Goal: Information Seeking & Learning: Learn about a topic

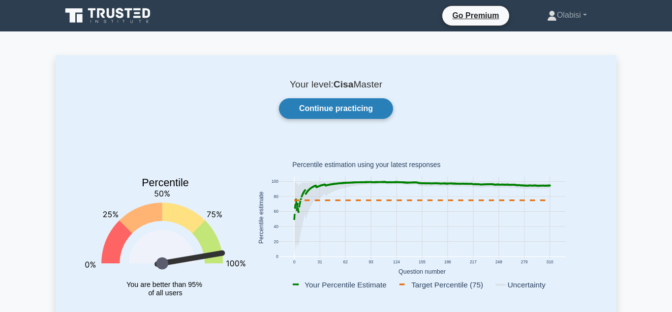
click at [329, 108] on link "Continue practicing" at bounding box center [336, 108] width 114 height 21
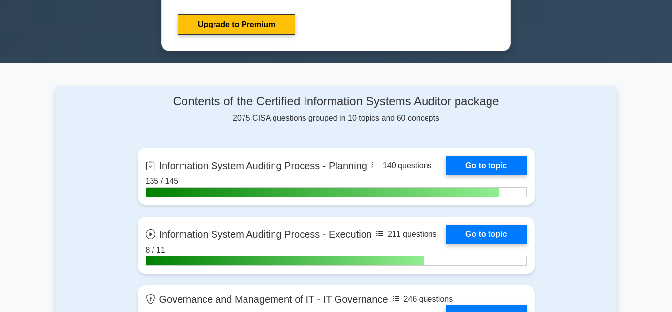
scroll to position [602, 0]
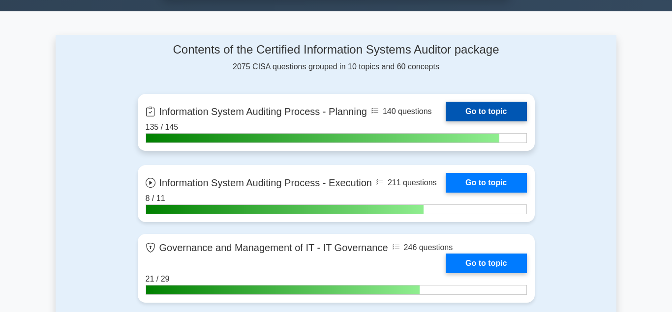
click at [475, 107] on link "Go to topic" at bounding box center [486, 112] width 81 height 20
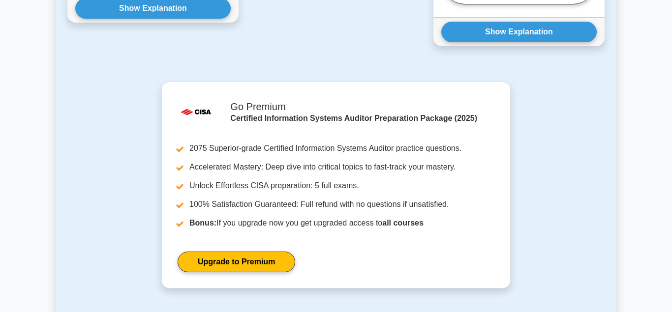
scroll to position [1304, 0]
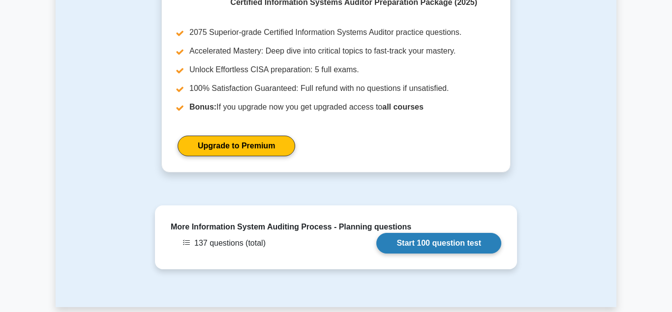
click at [449, 233] on link "Start 100 question test" at bounding box center [438, 243] width 125 height 21
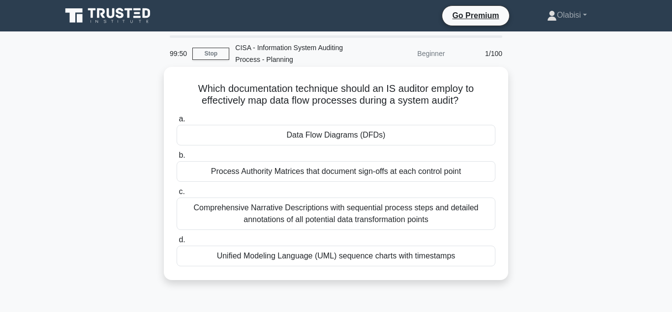
click at [332, 136] on div "Data Flow Diagrams (DFDs)" at bounding box center [336, 135] width 319 height 21
click at [177, 122] on input "a. Data Flow Diagrams (DFDs)" at bounding box center [177, 119] width 0 height 6
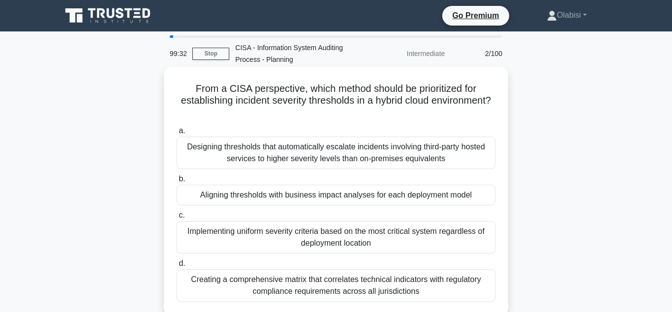
click at [315, 198] on div "Aligning thresholds with business impact analyses for each deployment model" at bounding box center [336, 195] width 319 height 21
click at [177, 182] on input "b. Aligning thresholds with business impact analyses for each deployment model" at bounding box center [177, 179] width 0 height 6
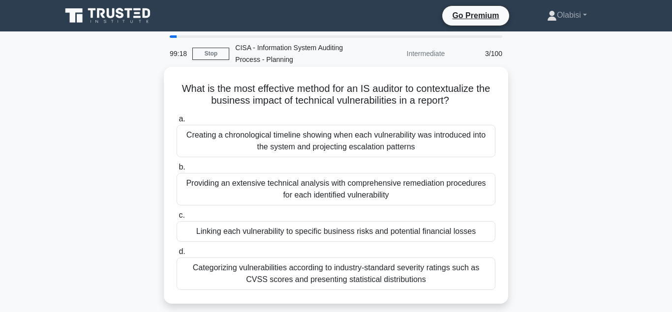
click at [304, 233] on div "Linking each vulnerability to specific business risks and potential financial l…" at bounding box center [336, 231] width 319 height 21
click at [177, 219] on input "c. Linking each vulnerability to specific business risks and potential financia…" at bounding box center [177, 215] width 0 height 6
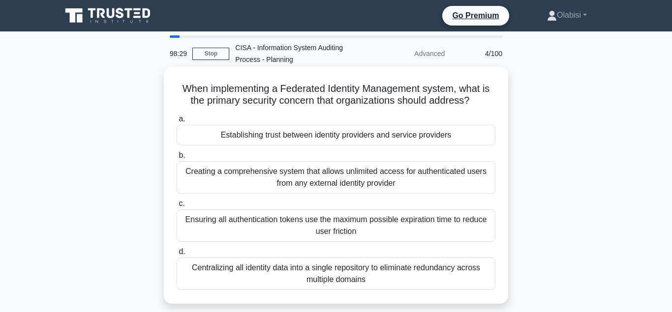
click at [310, 136] on div "Establishing trust between identity providers and service providers" at bounding box center [336, 135] width 319 height 21
click at [177, 122] on input "a. Establishing trust between identity providers and service providers" at bounding box center [177, 119] width 0 height 6
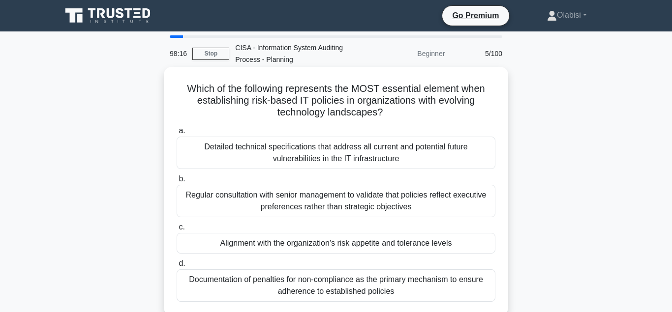
click at [287, 244] on div "Alignment with the organization's risk appetite and tolerance levels" at bounding box center [336, 243] width 319 height 21
click at [177, 231] on input "c. Alignment with the organization's risk appetite and tolerance levels" at bounding box center [177, 227] width 0 height 6
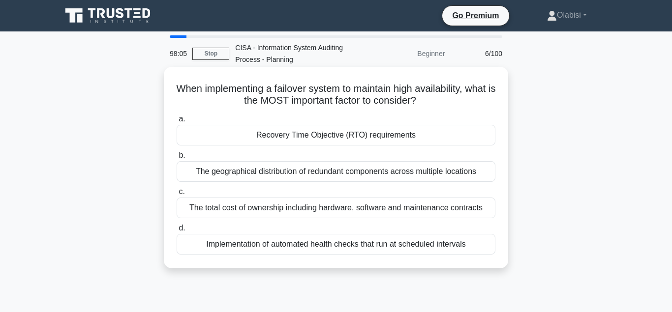
click at [293, 139] on div "Recovery Time Objective (RTO) requirements" at bounding box center [336, 135] width 319 height 21
click at [177, 122] on input "a. Recovery Time Objective (RTO) requirements" at bounding box center [177, 119] width 0 height 6
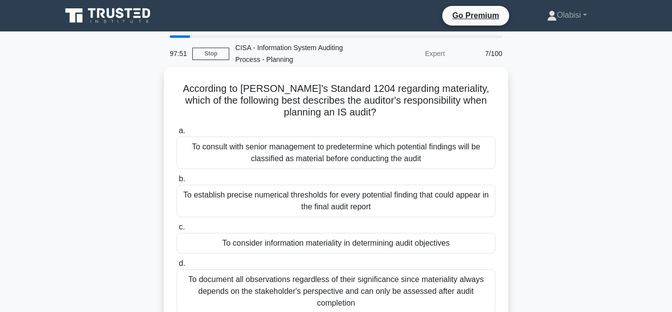
click at [277, 245] on div "To consider information materiality in determining audit objectives" at bounding box center [336, 243] width 319 height 21
click at [177, 231] on input "c. To consider information materiality in determining audit objectives" at bounding box center [177, 227] width 0 height 6
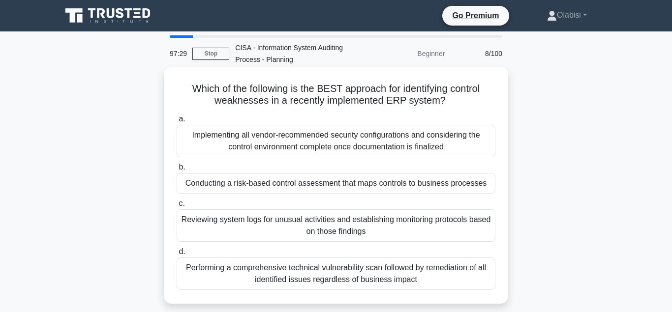
click at [259, 185] on div "Conducting a risk-based control assessment that maps controls to business proce…" at bounding box center [336, 183] width 319 height 21
click at [177, 171] on input "b. Conducting a risk-based control assessment that maps controls to business pr…" at bounding box center [177, 167] width 0 height 6
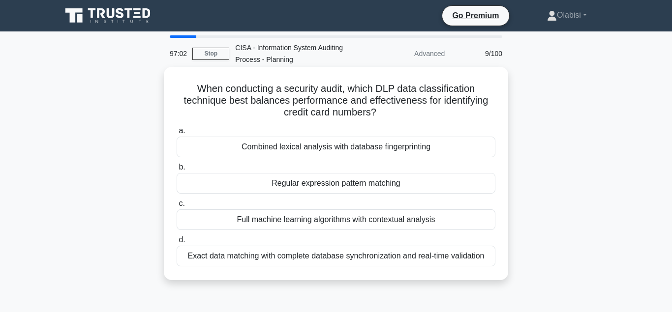
click at [312, 184] on div "Regular expression pattern matching" at bounding box center [336, 183] width 319 height 21
click at [177, 171] on input "b. Regular expression pattern matching" at bounding box center [177, 167] width 0 height 6
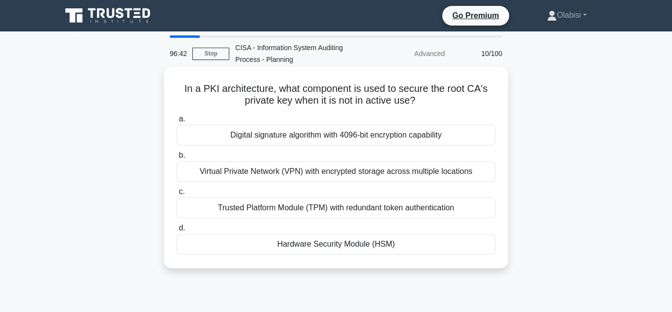
click at [279, 174] on div "Virtual Private Network (VPN) with encrypted storage across multiple locations" at bounding box center [336, 171] width 319 height 21
click at [177, 159] on input "b. Virtual Private Network (VPN) with encrypted storage across multiple locatio…" at bounding box center [177, 155] width 0 height 6
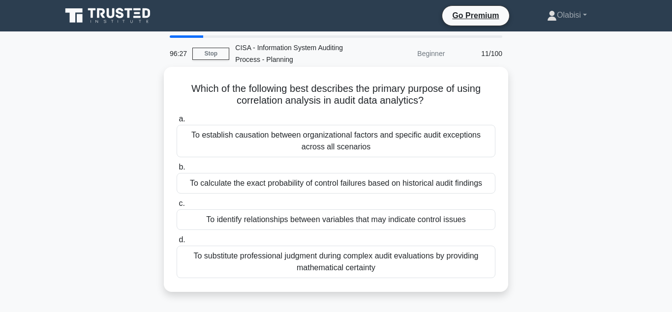
click at [259, 220] on div "To identify relationships between variables that may indicate control issues" at bounding box center [336, 219] width 319 height 21
click at [177, 207] on input "c. To identify relationships between variables that may indicate control issues" at bounding box center [177, 204] width 0 height 6
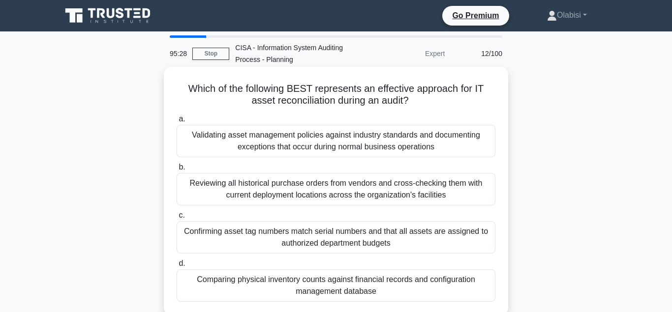
click at [279, 282] on div "Comparing physical inventory counts against financial records and configuration…" at bounding box center [336, 285] width 319 height 32
click at [177, 267] on input "d. Comparing physical inventory counts against financial records and configurat…" at bounding box center [177, 264] width 0 height 6
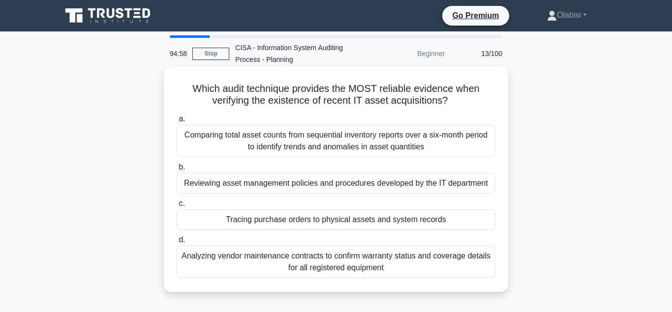
click at [360, 219] on div "Tracing purchase orders to physical assets and system records" at bounding box center [336, 219] width 319 height 21
click at [177, 207] on input "c. Tracing purchase orders to physical assets and system records" at bounding box center [177, 204] width 0 height 6
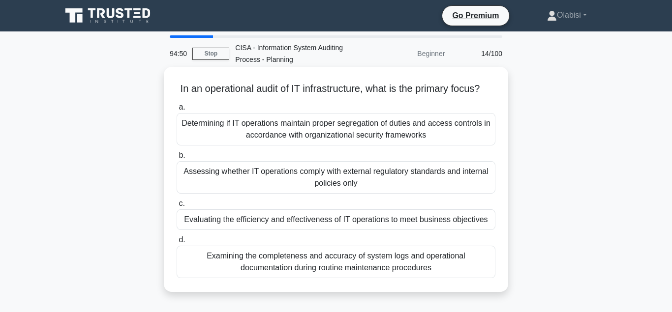
click at [367, 223] on div "Evaluating the efficiency and effectiveness of IT operations to meet business o…" at bounding box center [336, 219] width 319 height 21
click at [177, 207] on input "c. Evaluating the efficiency and effectiveness of IT operations to meet busines…" at bounding box center [177, 204] width 0 height 6
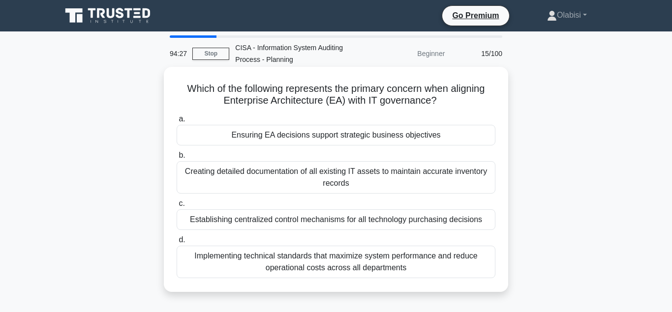
click at [323, 138] on div "Ensuring EA decisions support strategic business objectives" at bounding box center [336, 135] width 319 height 21
click at [177, 122] on input "a. Ensuring EA decisions support strategic business objectives" at bounding box center [177, 119] width 0 height 6
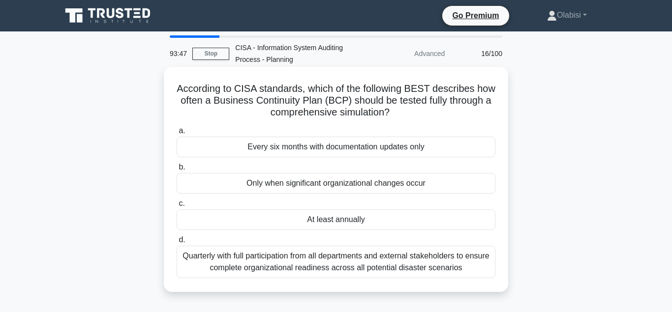
click at [351, 263] on div "Quarterly with full participation from all departments and external stakeholder…" at bounding box center [336, 262] width 319 height 32
click at [177, 243] on input "d. Quarterly with full participation from all departments and external stakehol…" at bounding box center [177, 240] width 0 height 6
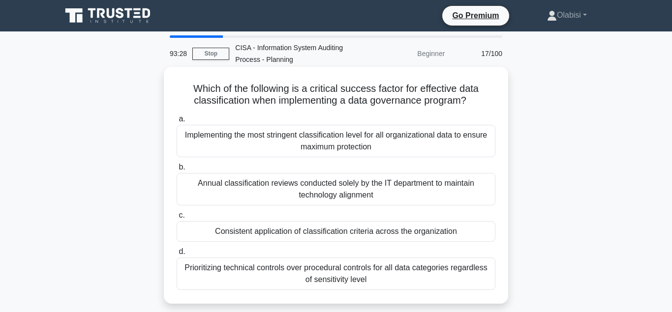
click at [374, 235] on div "Consistent application of classification criteria across the organization" at bounding box center [336, 231] width 319 height 21
click at [177, 219] on input "c. Consistent application of classification criteria across the organization" at bounding box center [177, 215] width 0 height 6
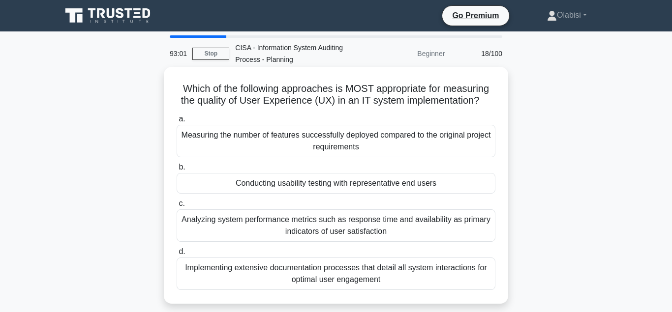
click at [373, 188] on div "Conducting usability testing with representative end users" at bounding box center [336, 183] width 319 height 21
click at [177, 171] on input "b. Conducting usability testing with representative end users" at bounding box center [177, 167] width 0 height 6
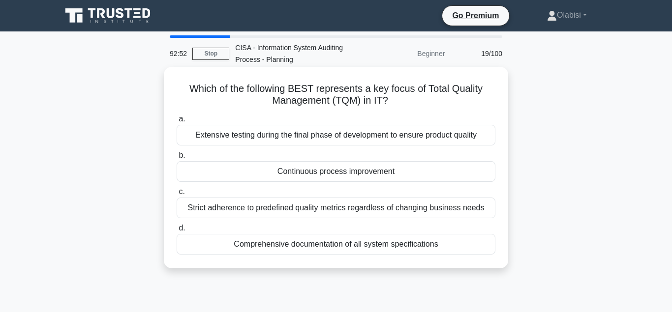
click at [371, 174] on div "Continuous process improvement" at bounding box center [336, 171] width 319 height 21
click at [177, 159] on input "b. Continuous process improvement" at bounding box center [177, 155] width 0 height 6
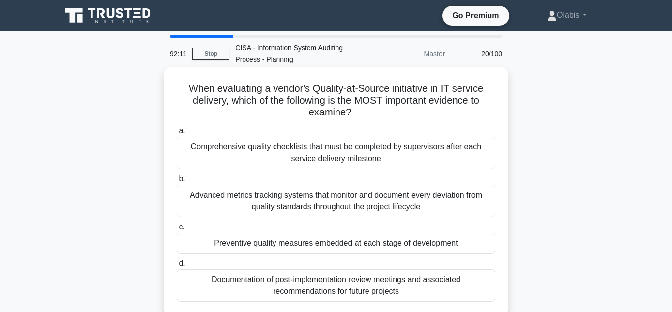
click at [237, 244] on div "Preventive quality measures embedded at each stage of development" at bounding box center [336, 243] width 319 height 21
click at [177, 231] on input "c. Preventive quality measures embedded at each stage of development" at bounding box center [177, 227] width 0 height 6
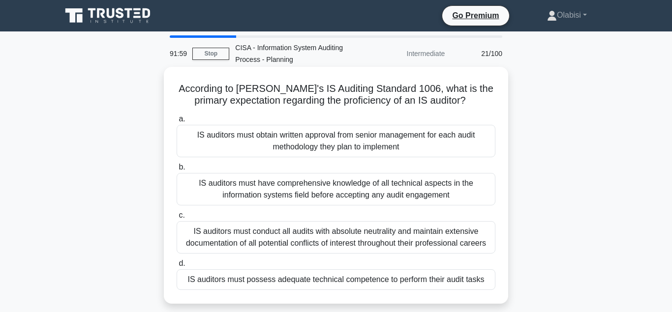
click at [261, 281] on div "IS auditors must possess adequate technical competence to perform their audit t…" at bounding box center [336, 279] width 319 height 21
click at [279, 283] on div "IS auditors must possess adequate technical competence to perform their audit t…" at bounding box center [336, 279] width 319 height 21
click at [177, 267] on input "d. IS auditors must possess adequate technical competence to perform their audi…" at bounding box center [177, 264] width 0 height 6
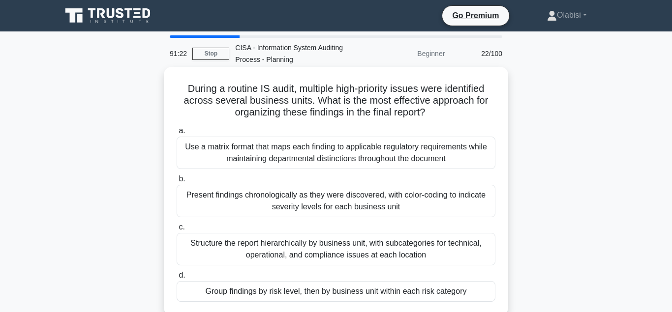
click at [272, 293] on div "Group findings by risk level, then by business unit within each risk category" at bounding box center [336, 291] width 319 height 21
click at [177, 279] on input "d. Group findings by risk level, then by business unit within each risk category" at bounding box center [177, 275] width 0 height 6
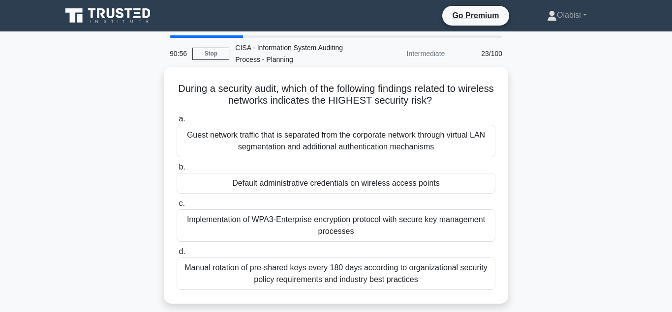
click at [269, 184] on div "Default administrative credentials on wireless access points" at bounding box center [336, 183] width 319 height 21
click at [177, 171] on input "b. Default administrative credentials on wireless access points" at bounding box center [177, 167] width 0 height 6
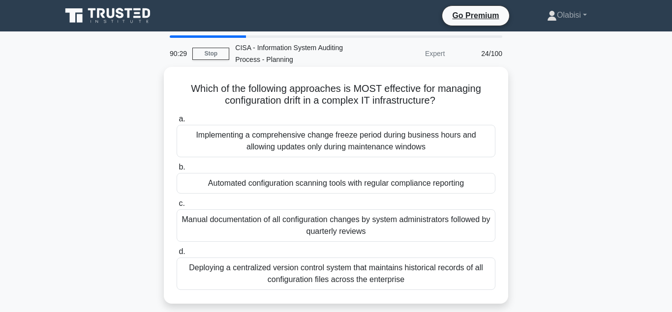
click at [260, 184] on div "Automated configuration scanning tools with regular compliance reporting" at bounding box center [336, 183] width 319 height 21
click at [177, 171] on input "b. Automated configuration scanning tools with regular compliance reporting" at bounding box center [177, 167] width 0 height 6
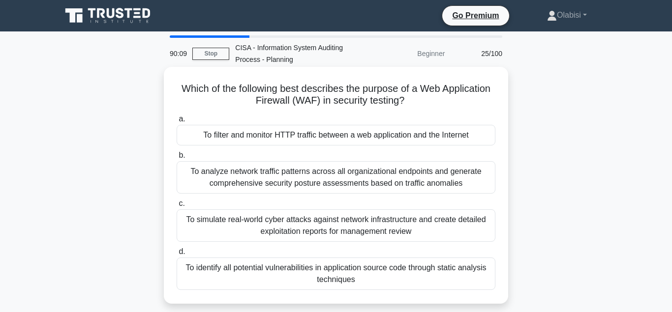
click at [249, 136] on div "To filter and monitor HTTP traffic between a web application and the Internet" at bounding box center [336, 135] width 319 height 21
click at [177, 122] on input "a. To filter and monitor HTTP traffic between a web application and the Internet" at bounding box center [177, 119] width 0 height 6
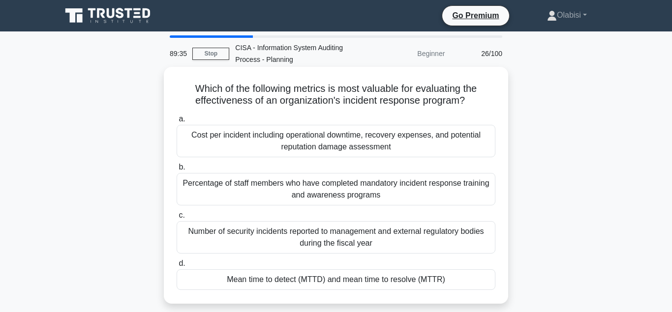
click at [299, 279] on div "Mean time to detect (MTTD) and mean time to resolve (MTTR)" at bounding box center [336, 279] width 319 height 21
click at [177, 267] on input "d. Mean time to detect (MTTD) and mean time to resolve (MTTR)" at bounding box center [177, 264] width 0 height 6
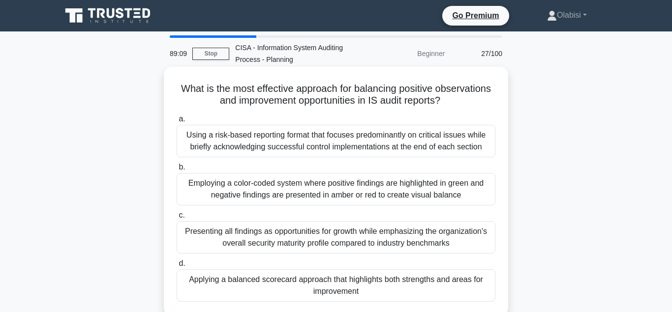
click at [277, 281] on div "Applying a balanced scorecard approach that highlights both strengths and areas…" at bounding box center [336, 285] width 319 height 32
click at [177, 267] on input "d. Applying a balanced scorecard approach that highlights both strengths and ar…" at bounding box center [177, 264] width 0 height 6
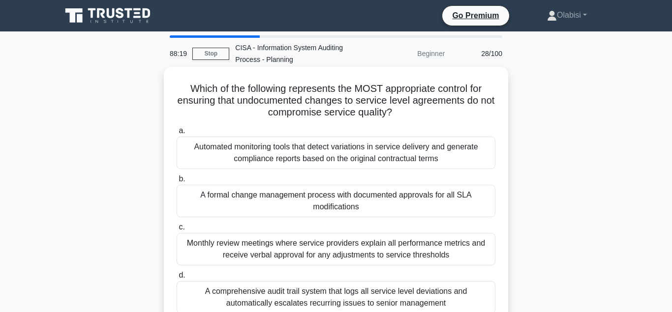
click at [256, 199] on div "A formal change management process with documented approvals for all SLA modifi…" at bounding box center [336, 201] width 319 height 32
click at [177, 182] on input "b. A formal change management process with documented approvals for all SLA mod…" at bounding box center [177, 179] width 0 height 6
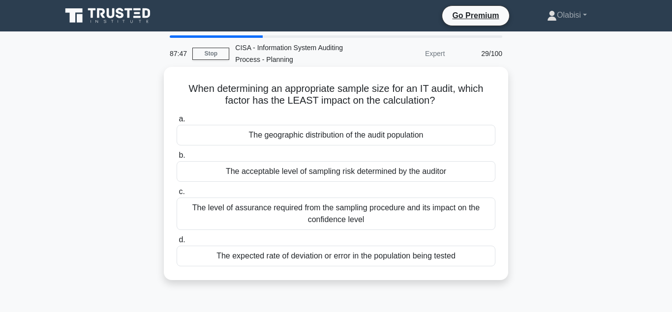
click at [287, 137] on div "The geographic distribution of the audit population" at bounding box center [336, 135] width 319 height 21
click at [177, 122] on input "a. The geographic distribution of the audit population" at bounding box center [177, 119] width 0 height 6
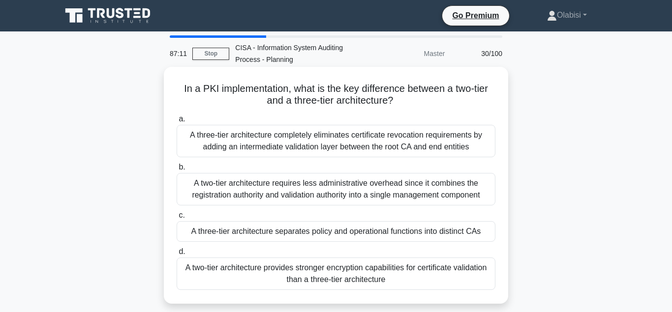
click at [250, 233] on div "A three-tier architecture separates policy and operational functions into disti…" at bounding box center [336, 231] width 319 height 21
click at [177, 219] on input "c. A three-tier architecture separates policy and operational functions into di…" at bounding box center [177, 215] width 0 height 6
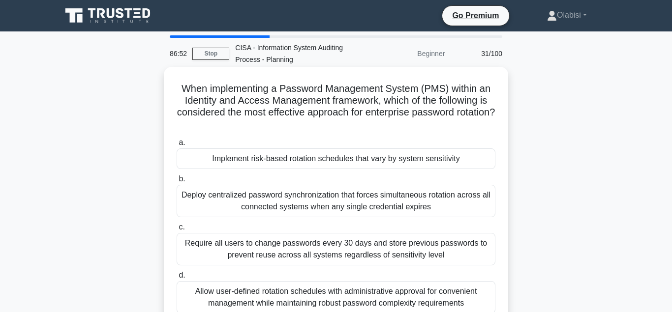
click at [288, 160] on div "Implement risk-based rotation schedules that vary by system sensitivity" at bounding box center [336, 159] width 319 height 21
click at [177, 146] on input "a. Implement risk-based rotation schedules that vary by system sensitivity" at bounding box center [177, 143] width 0 height 6
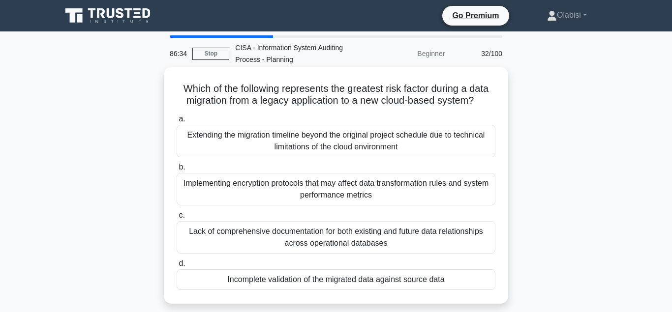
click at [261, 281] on div "Incomplete validation of the migrated data against source data" at bounding box center [336, 279] width 319 height 21
click at [177, 267] on input "d. Incomplete validation of the migrated data against source data" at bounding box center [177, 264] width 0 height 6
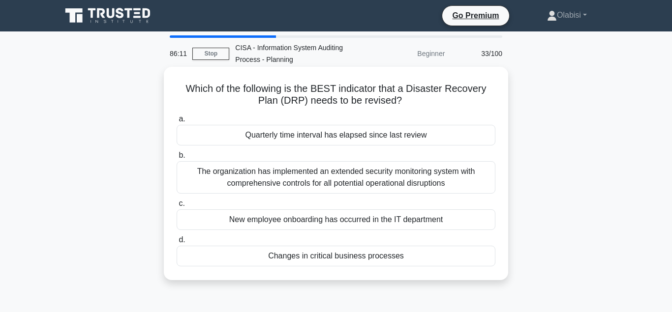
click at [309, 258] on div "Changes in critical business processes" at bounding box center [336, 256] width 319 height 21
click at [177, 243] on input "d. Changes in critical business processes" at bounding box center [177, 240] width 0 height 6
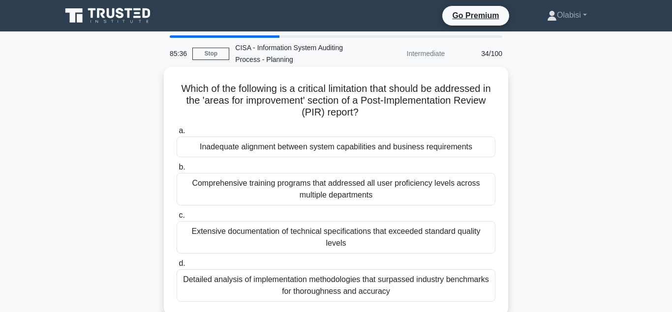
click at [263, 147] on div "Inadequate alignment between system capabilities and business requirements" at bounding box center [336, 147] width 319 height 21
click at [177, 134] on input "a. Inadequate alignment between system capabilities and business requirements" at bounding box center [177, 131] width 0 height 6
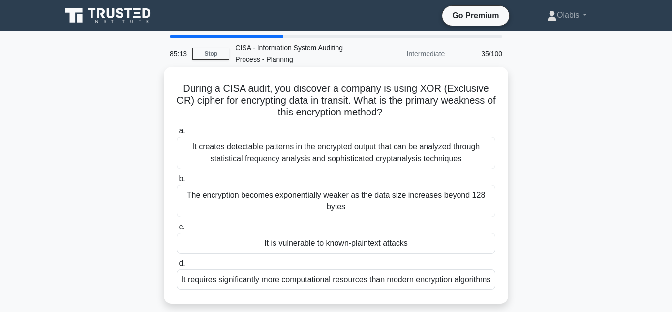
click at [308, 246] on div "It is vulnerable to known-plaintext attacks" at bounding box center [336, 243] width 319 height 21
click at [177, 231] on input "c. It is vulnerable to known-plaintext attacks" at bounding box center [177, 227] width 0 height 6
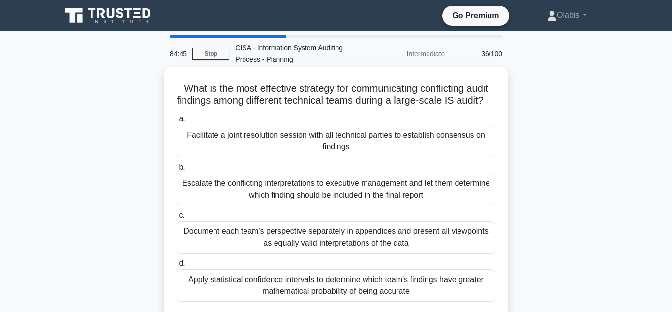
click at [272, 136] on div "Facilitate a joint resolution session with all technical parties to establish c…" at bounding box center [336, 141] width 319 height 32
click at [177, 122] on input "a. Facilitate a joint resolution session with all technical parties to establis…" at bounding box center [177, 119] width 0 height 6
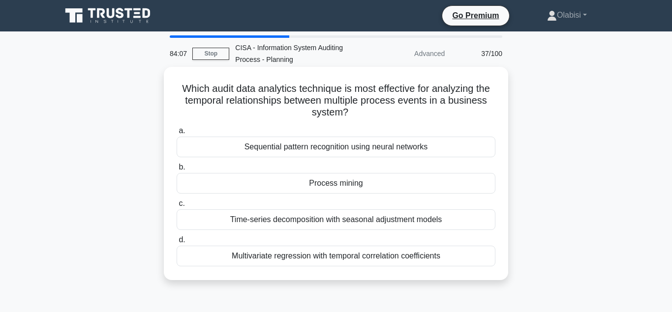
click at [327, 185] on div "Process mining" at bounding box center [336, 183] width 319 height 21
click at [177, 171] on input "b. Process mining" at bounding box center [177, 167] width 0 height 6
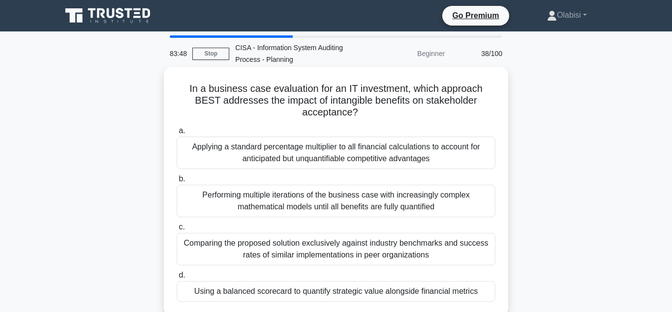
click at [263, 293] on div "Using a balanced scorecard to quantify strategic value alongside financial metr…" at bounding box center [336, 291] width 319 height 21
click at [177, 279] on input "d. Using a balanced scorecard to quantify strategic value alongside financial m…" at bounding box center [177, 275] width 0 height 6
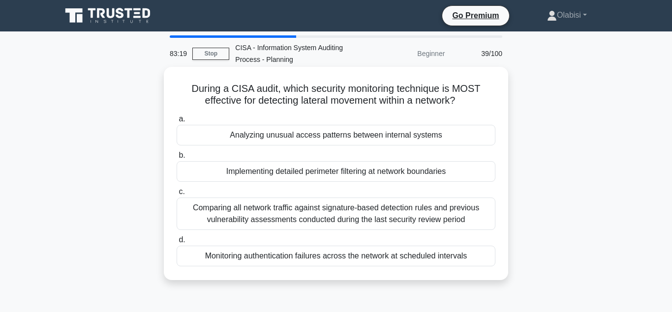
click at [280, 138] on div "Analyzing unusual access patterns between internal systems" at bounding box center [336, 135] width 319 height 21
click at [177, 122] on input "a. Analyzing unusual access patterns between internal systems" at bounding box center [177, 119] width 0 height 6
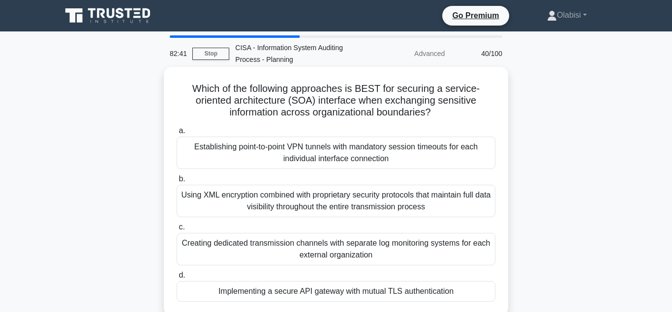
click at [267, 295] on div "Implementing a secure API gateway with mutual TLS authentication" at bounding box center [336, 291] width 319 height 21
click at [177, 279] on input "d. Implementing a secure API gateway with mutual TLS authentication" at bounding box center [177, 275] width 0 height 6
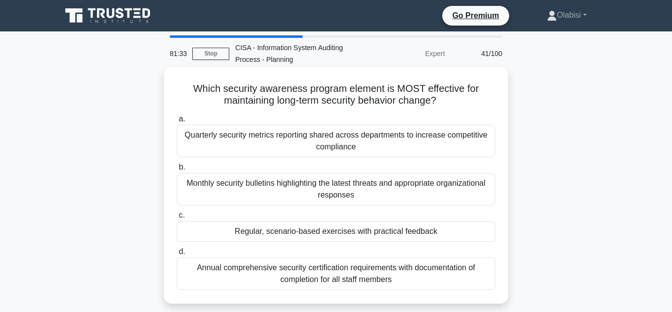
click at [263, 232] on div "Regular, scenario-based exercises with practical feedback" at bounding box center [336, 231] width 319 height 21
click at [177, 219] on input "c. Regular, scenario-based exercises with practical feedback" at bounding box center [177, 215] width 0 height 6
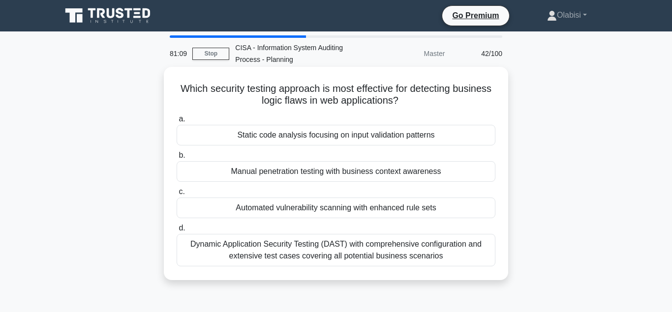
click at [266, 211] on div "Automated vulnerability scanning with enhanced rule sets" at bounding box center [336, 208] width 319 height 21
click at [177, 195] on input "c. Automated vulnerability scanning with enhanced rule sets" at bounding box center [177, 192] width 0 height 6
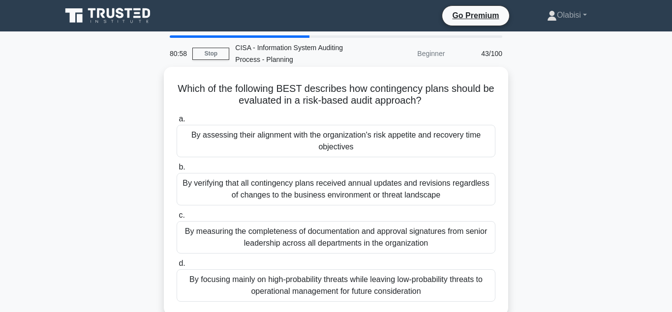
click at [260, 137] on div "By assessing their alignment with the organization's risk appetite and recovery…" at bounding box center [336, 141] width 319 height 32
click at [177, 122] on input "a. By assessing their alignment with the organization's risk appetite and recov…" at bounding box center [177, 119] width 0 height 6
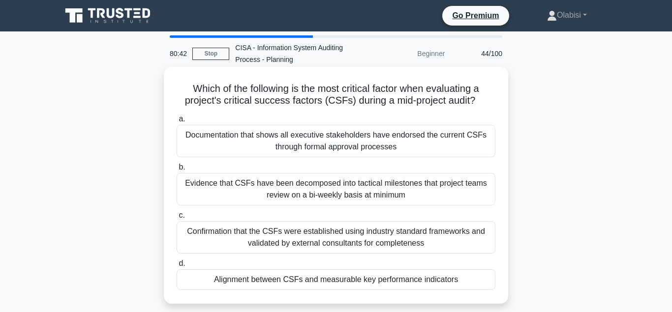
click at [254, 281] on div "Alignment between CSFs and measurable key performance indicators" at bounding box center [336, 279] width 319 height 21
click at [177, 267] on input "d. Alignment between CSFs and measurable key performance indicators" at bounding box center [177, 264] width 0 height 6
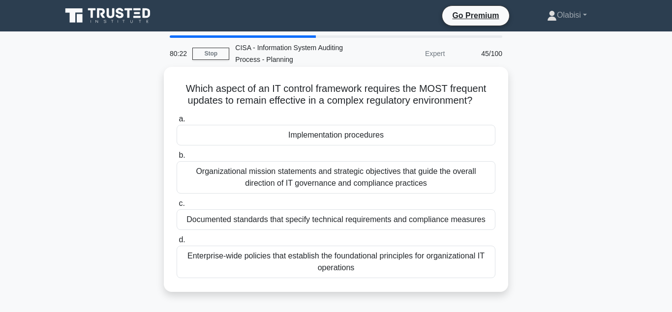
click at [322, 137] on div "Implementation procedures" at bounding box center [336, 135] width 319 height 21
click at [177, 122] on input "a. Implementation procedures" at bounding box center [177, 119] width 0 height 6
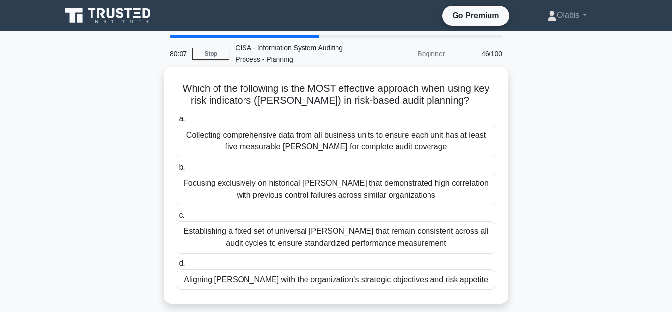
click at [286, 281] on div "Aligning KRIs with the organization's strategic objectives and risk appetite" at bounding box center [336, 279] width 319 height 21
click at [177, 267] on input "d. Aligning KRIs with the organization's strategic objectives and risk appetite" at bounding box center [177, 264] width 0 height 6
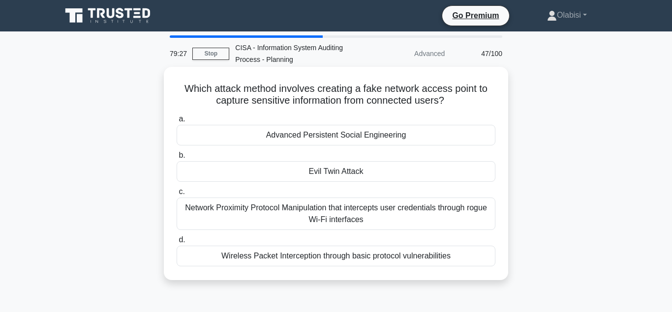
click at [331, 173] on div "Evil Twin Attack" at bounding box center [336, 171] width 319 height 21
click at [177, 159] on input "b. Evil Twin Attack" at bounding box center [177, 155] width 0 height 6
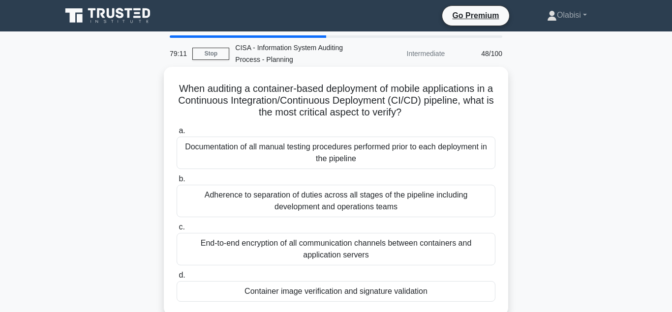
click at [299, 292] on div "Container image verification and signature validation" at bounding box center [336, 291] width 319 height 21
click at [177, 279] on input "d. Container image verification and signature validation" at bounding box center [177, 275] width 0 height 6
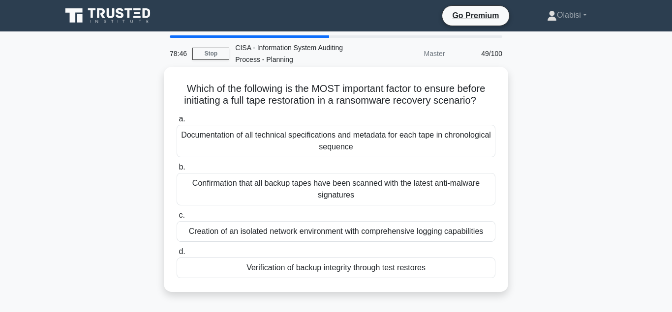
click at [305, 269] on div "Verification of backup integrity through test restores" at bounding box center [336, 268] width 319 height 21
click at [177, 255] on input "d. Verification of backup integrity through test restores" at bounding box center [177, 252] width 0 height 6
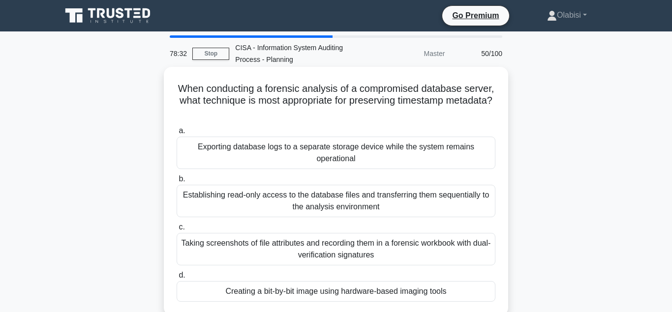
click at [272, 293] on div "Creating a bit-by-bit image using hardware-based imaging tools" at bounding box center [336, 291] width 319 height 21
click at [177, 279] on input "d. Creating a bit-by-bit image using hardware-based imaging tools" at bounding box center [177, 275] width 0 height 6
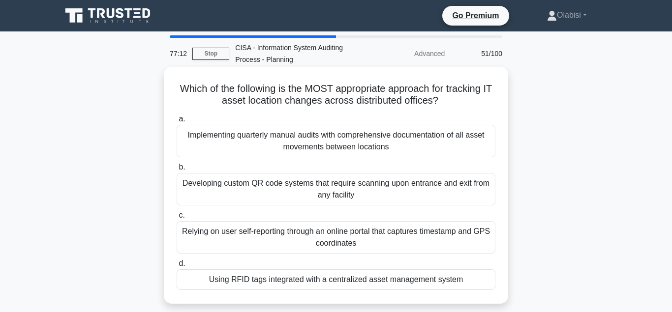
click at [271, 282] on div "Using RFID tags integrated with a centralized asset management system" at bounding box center [336, 279] width 319 height 21
click at [177, 267] on input "d. Using RFID tags integrated with a centralized asset management system" at bounding box center [177, 264] width 0 height 6
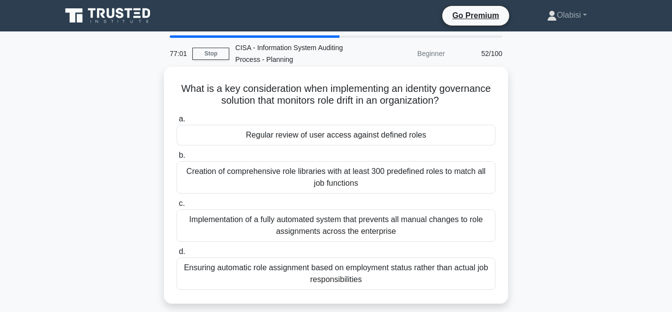
click at [283, 136] on div "Regular review of user access against defined roles" at bounding box center [336, 135] width 319 height 21
click at [177, 122] on input "a. Regular review of user access against defined roles" at bounding box center [177, 119] width 0 height 6
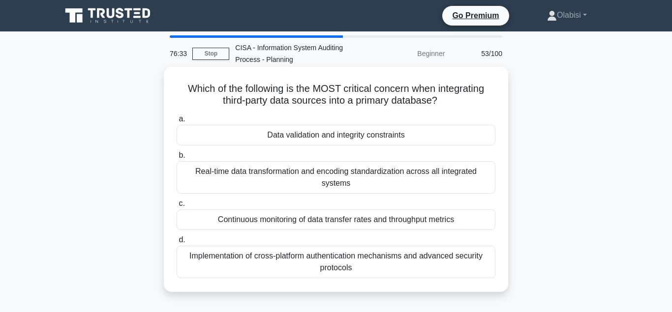
click at [303, 137] on div "Data validation and integrity constraints" at bounding box center [336, 135] width 319 height 21
click at [177, 122] on input "a. Data validation and integrity constraints" at bounding box center [177, 119] width 0 height 6
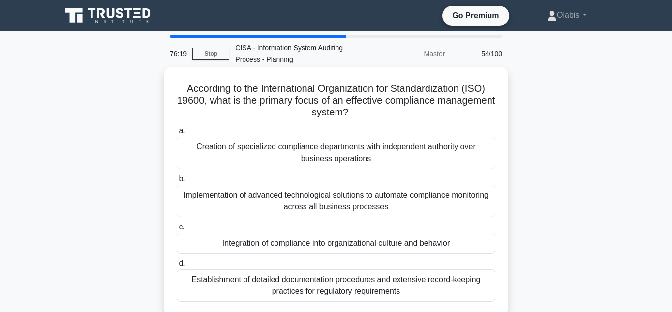
click at [266, 243] on div "Integration of compliance into organizational culture and behavior" at bounding box center [336, 243] width 319 height 21
click at [177, 231] on input "c. Integration of compliance into organizational culture and behavior" at bounding box center [177, 227] width 0 height 6
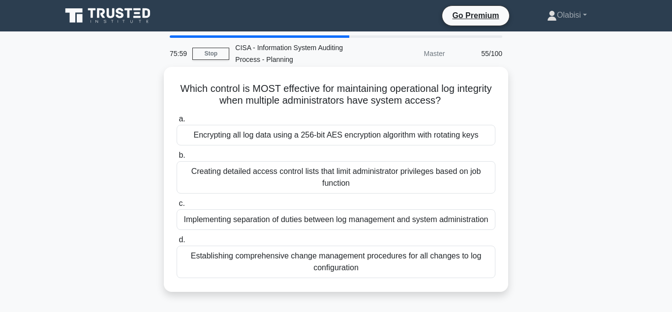
click at [239, 222] on div "Implementing separation of duties between log management and system administrat…" at bounding box center [336, 219] width 319 height 21
click at [177, 207] on input "c. Implementing separation of duties between log management and system administ…" at bounding box center [177, 204] width 0 height 6
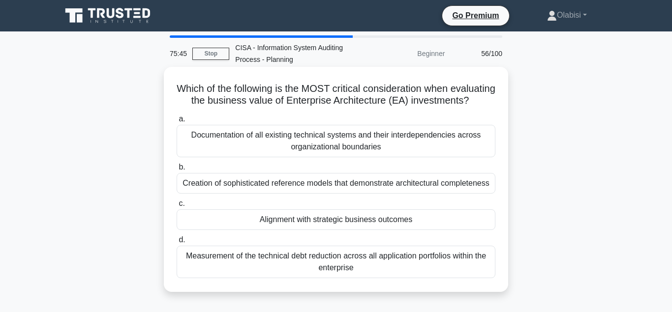
click at [272, 221] on div "Alignment with strategic business outcomes" at bounding box center [336, 219] width 319 height 21
click at [177, 207] on input "c. Alignment with strategic business outcomes" at bounding box center [177, 204] width 0 height 6
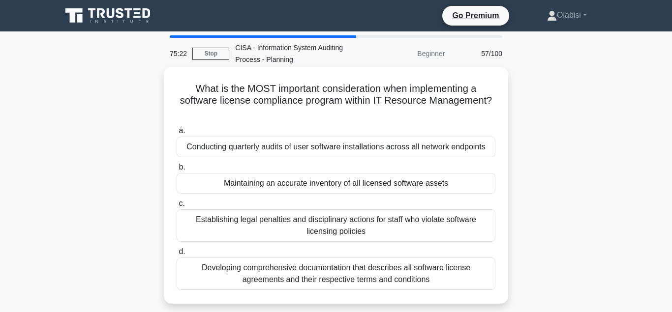
click at [244, 183] on div "Maintaining an accurate inventory of all licensed software assets" at bounding box center [336, 183] width 319 height 21
click at [177, 171] on input "b. Maintaining an accurate inventory of all licensed software assets" at bounding box center [177, 167] width 0 height 6
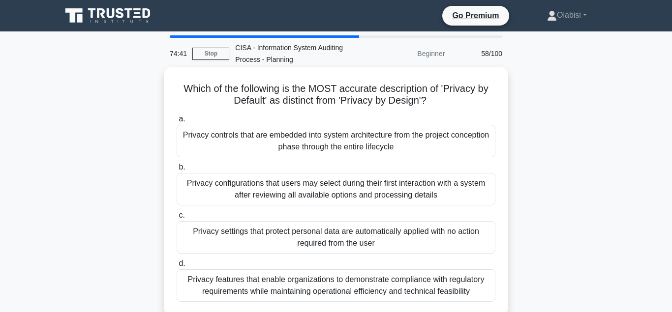
click at [209, 139] on div "Privacy controls that are embedded into system architecture from the project co…" at bounding box center [336, 141] width 319 height 32
click at [177, 122] on input "a. Privacy controls that are embedded into system architecture from the project…" at bounding box center [177, 119] width 0 height 6
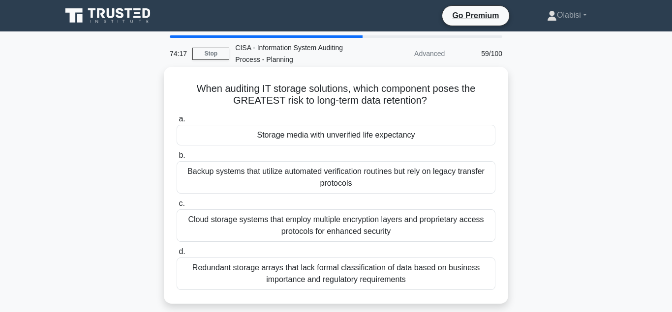
click at [295, 136] on div "Storage media with unverified life expectancy" at bounding box center [336, 135] width 319 height 21
click at [177, 122] on input "a. Storage media with unverified life expectancy" at bounding box center [177, 119] width 0 height 6
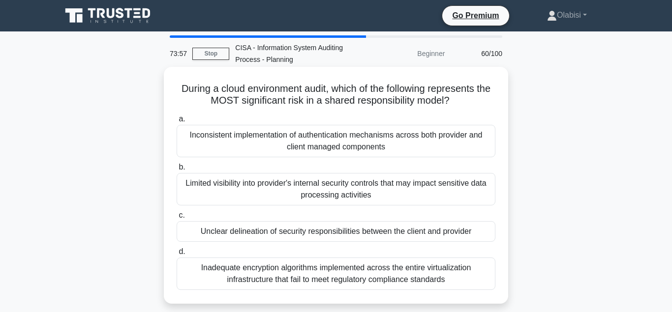
click at [243, 234] on div "Unclear delineation of security responsibilities between the client and provider" at bounding box center [336, 231] width 319 height 21
click at [177, 219] on input "c. Unclear delineation of security responsibilities between the client and prov…" at bounding box center [177, 215] width 0 height 6
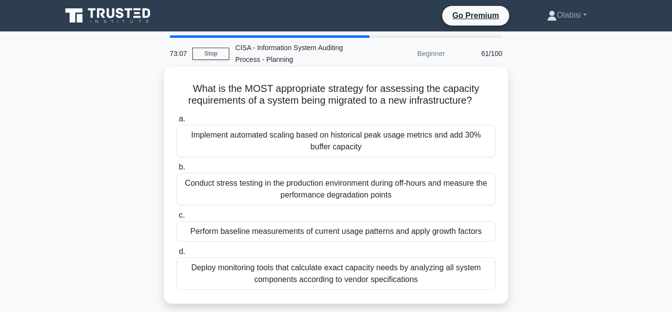
click at [254, 231] on div "Perform baseline measurements of current usage patterns and apply growth factors" at bounding box center [336, 231] width 319 height 21
click at [177, 219] on input "c. Perform baseline measurements of current usage patterns and apply growth fac…" at bounding box center [177, 215] width 0 height 6
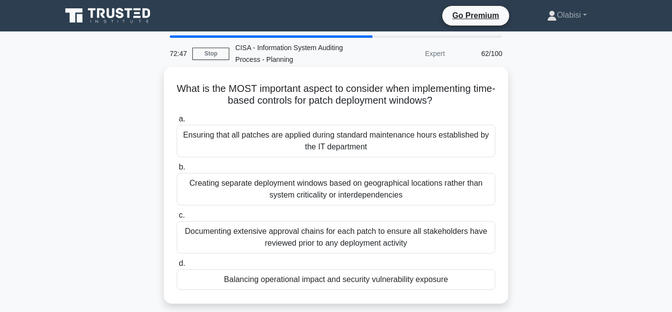
click at [275, 279] on div "Balancing operational impact and security vulnerability exposure" at bounding box center [336, 279] width 319 height 21
click at [177, 267] on input "d. Balancing operational impact and security vulnerability exposure" at bounding box center [177, 264] width 0 height 6
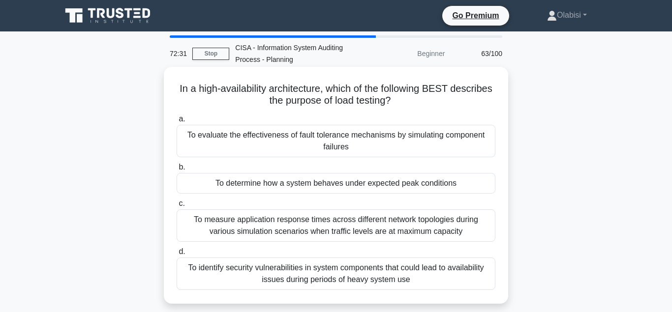
click at [232, 184] on div "To determine how a system behaves under expected peak conditions" at bounding box center [336, 183] width 319 height 21
click at [177, 171] on input "b. To determine how a system behaves under expected peak conditions" at bounding box center [177, 167] width 0 height 6
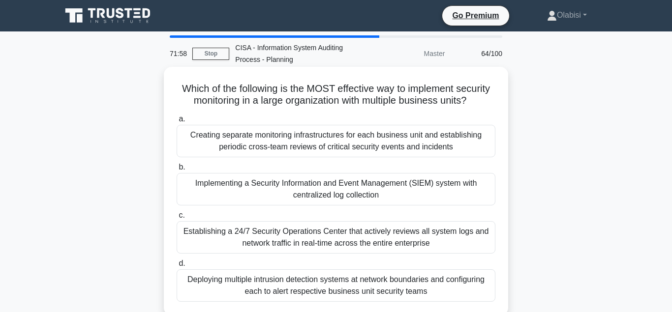
click at [248, 185] on div "Implementing a Security Information and Event Management (SIEM) system with cen…" at bounding box center [336, 189] width 319 height 32
click at [177, 171] on input "b. Implementing a Security Information and Event Management (SIEM) system with …" at bounding box center [177, 167] width 0 height 6
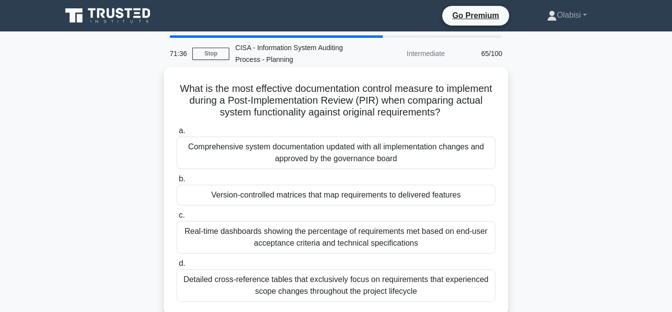
click at [259, 195] on div "Version-controlled matrices that map requirements to delivered features" at bounding box center [336, 195] width 319 height 21
click at [177, 182] on input "b. Version-controlled matrices that map requirements to delivered features" at bounding box center [177, 179] width 0 height 6
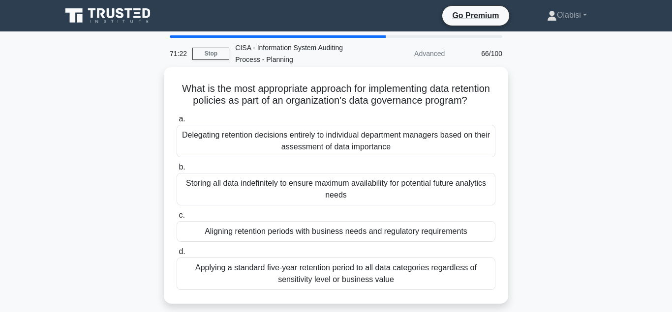
click at [240, 234] on div "Aligning retention periods with business needs and regulatory requirements" at bounding box center [336, 231] width 319 height 21
click at [177, 219] on input "c. Aligning retention periods with business needs and regulatory requirements" at bounding box center [177, 215] width 0 height 6
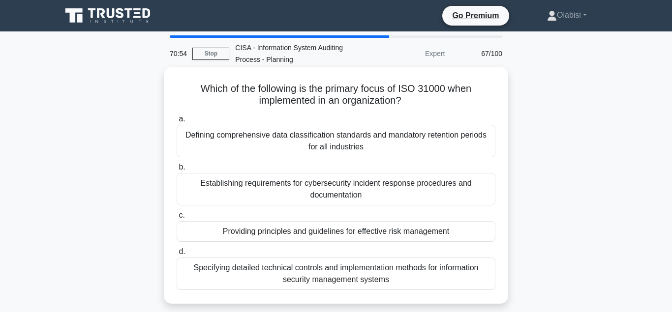
click at [274, 233] on div "Providing principles and guidelines for effective risk management" at bounding box center [336, 231] width 319 height 21
click at [177, 219] on input "c. Providing principles and guidelines for effective risk management" at bounding box center [177, 215] width 0 height 6
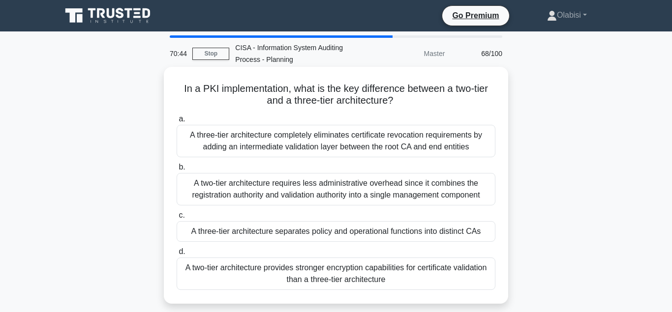
click at [249, 235] on div "A three-tier architecture separates policy and operational functions into disti…" at bounding box center [336, 231] width 319 height 21
click at [177, 219] on input "c. A three-tier architecture separates policy and operational functions into di…" at bounding box center [177, 215] width 0 height 6
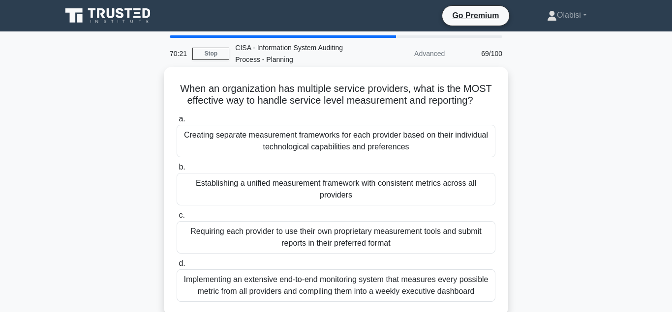
click at [267, 185] on div "Establishing a unified measurement framework with consistent metrics across all…" at bounding box center [336, 189] width 319 height 32
click at [177, 171] on input "b. Establishing a unified measurement framework with consistent metrics across …" at bounding box center [177, 167] width 0 height 6
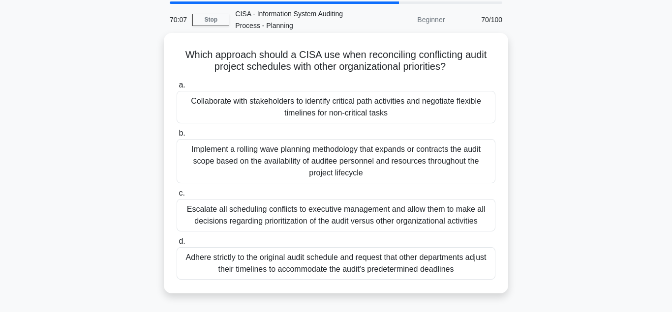
scroll to position [50, 0]
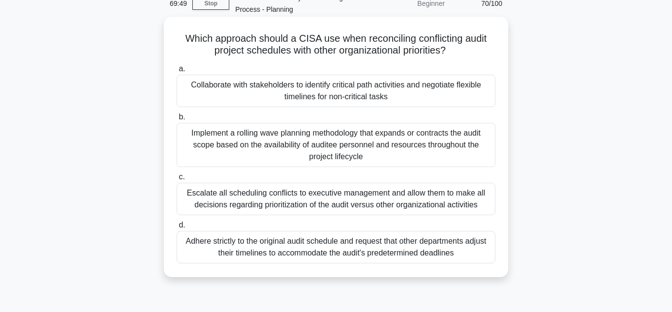
click at [303, 87] on div "Collaborate with stakeholders to identify critical path activities and negotiat…" at bounding box center [336, 91] width 319 height 32
click at [177, 72] on input "a. Collaborate with stakeholders to identify critical path activities and negot…" at bounding box center [177, 69] width 0 height 6
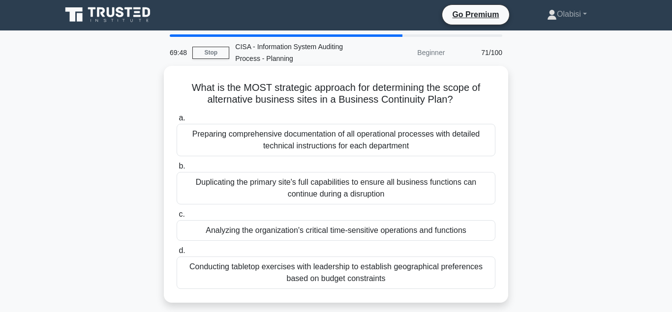
scroll to position [0, 0]
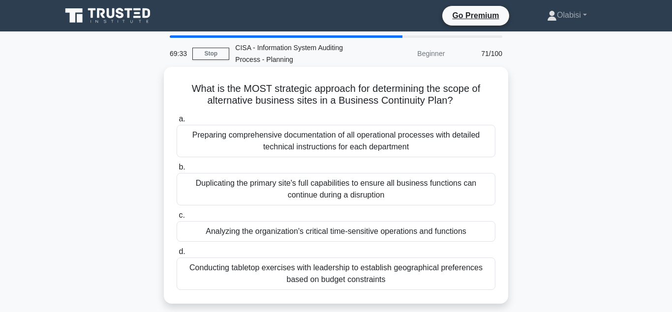
click at [264, 233] on div "Analyzing the organization's critical time-sensitive operations and functions" at bounding box center [336, 231] width 319 height 21
click at [177, 219] on input "c. Analyzing the organization's critical time-sensitive operations and functions" at bounding box center [177, 215] width 0 height 6
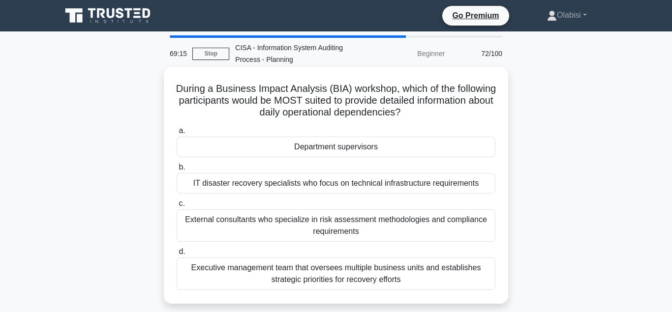
click at [329, 147] on div "Department supervisors" at bounding box center [336, 147] width 319 height 21
click at [177, 134] on input "a. Department supervisors" at bounding box center [177, 131] width 0 height 6
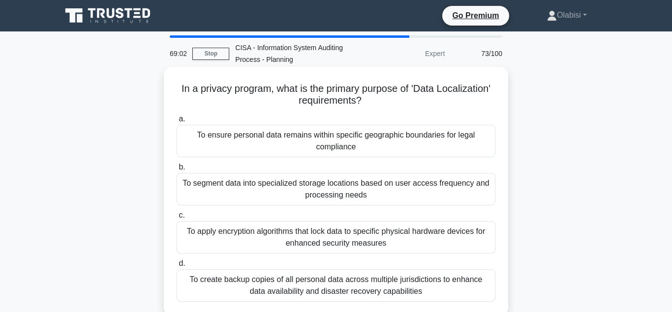
click at [268, 134] on div "To ensure personal data remains within specific geographic boundaries for legal…" at bounding box center [336, 141] width 319 height 32
click at [177, 122] on input "a. To ensure personal data remains within specific geographic boundaries for le…" at bounding box center [177, 119] width 0 height 6
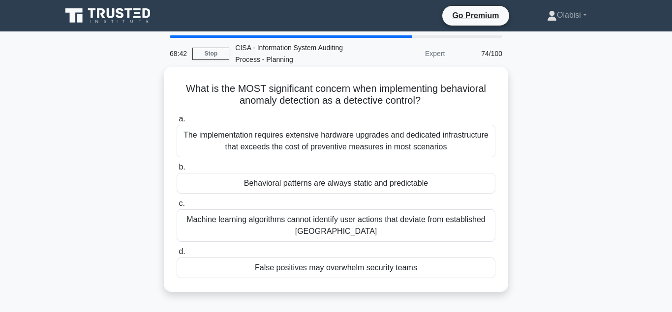
click at [278, 269] on div "False positives may overwhelm security teams" at bounding box center [336, 268] width 319 height 21
click at [177, 255] on input "d. False positives may overwhelm security teams" at bounding box center [177, 252] width 0 height 6
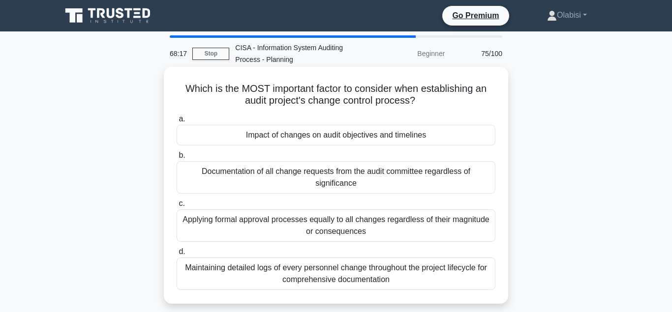
click at [294, 137] on div "Impact of changes on audit objectives and timelines" at bounding box center [336, 135] width 319 height 21
click at [177, 122] on input "a. Impact of changes on audit objectives and timelines" at bounding box center [177, 119] width 0 height 6
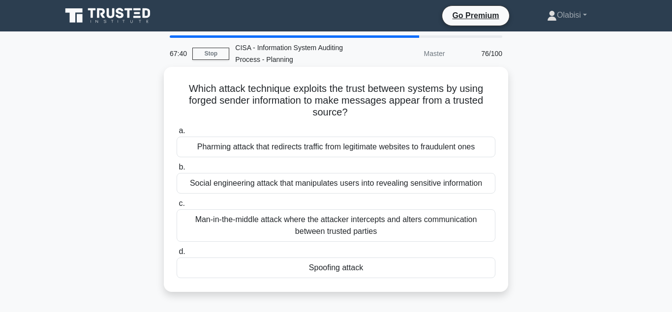
click at [335, 270] on div "Spoofing attack" at bounding box center [336, 268] width 319 height 21
click at [177, 255] on input "d. Spoofing attack" at bounding box center [177, 252] width 0 height 6
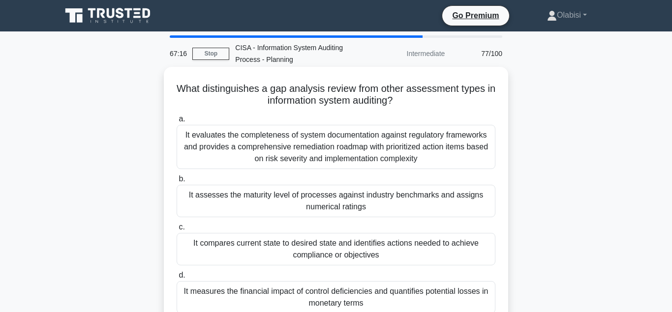
click at [301, 246] on div "It compares current state to desired state and identifies actions needed to ach…" at bounding box center [336, 249] width 319 height 32
click at [177, 231] on input "c. It compares current state to desired state and identifies actions needed to …" at bounding box center [177, 227] width 0 height 6
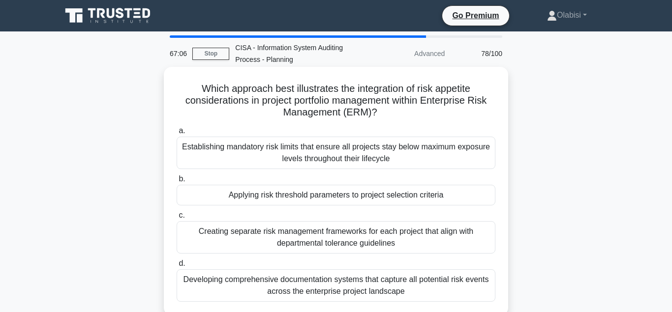
click at [289, 196] on div "Applying risk threshold parameters to project selection criteria" at bounding box center [336, 195] width 319 height 21
click at [177, 182] on input "b. Applying risk threshold parameters to project selection criteria" at bounding box center [177, 179] width 0 height 6
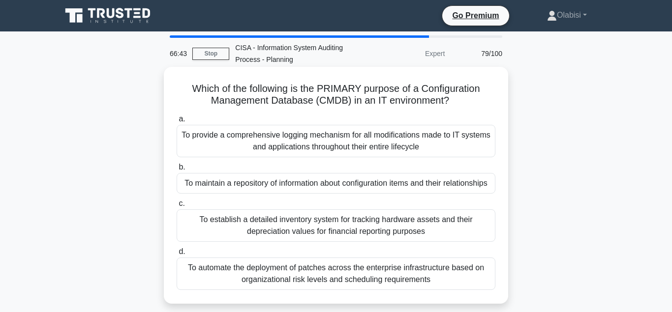
click at [284, 182] on div "To maintain a repository of information about configuration items and their rel…" at bounding box center [336, 183] width 319 height 21
click at [177, 171] on input "b. To maintain a repository of information about configuration items and their …" at bounding box center [177, 167] width 0 height 6
click at [289, 185] on div "To maintain a repository of information about configuration items and their rel…" at bounding box center [336, 183] width 319 height 21
click at [177, 171] on input "b. To maintain a repository of information about configuration items and their …" at bounding box center [177, 167] width 0 height 6
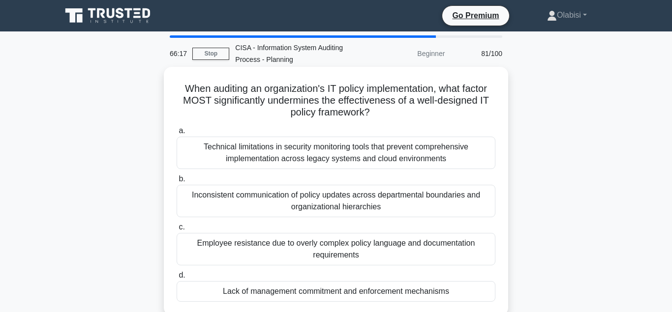
click at [293, 293] on div "Lack of management commitment and enforcement mechanisms" at bounding box center [336, 291] width 319 height 21
click at [177, 279] on input "d. Lack of management commitment and enforcement mechanisms" at bounding box center [177, 275] width 0 height 6
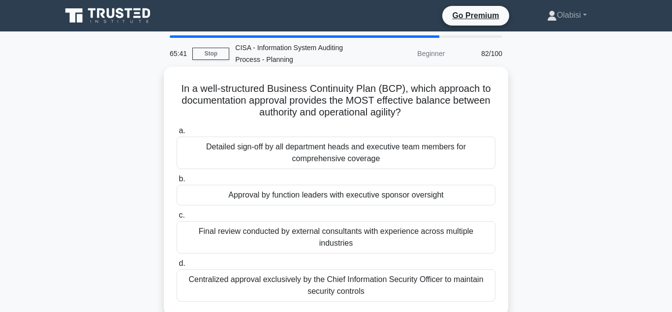
click at [269, 197] on div "Approval by function leaders with executive sponsor oversight" at bounding box center [336, 195] width 319 height 21
click at [177, 182] on input "b. Approval by function leaders with executive sponsor oversight" at bounding box center [177, 179] width 0 height 6
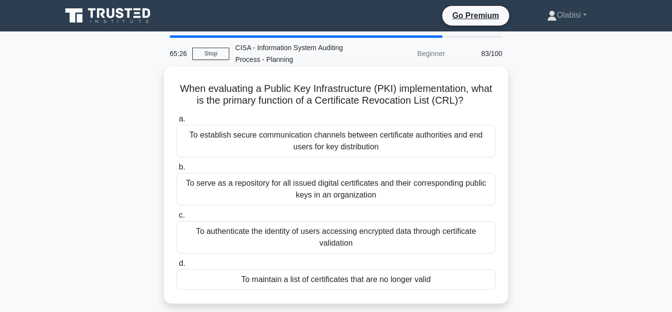
click at [275, 282] on div "To maintain a list of certificates that are no longer valid" at bounding box center [336, 279] width 319 height 21
click at [177, 267] on input "d. To maintain a list of certificates that are no longer valid" at bounding box center [177, 264] width 0 height 6
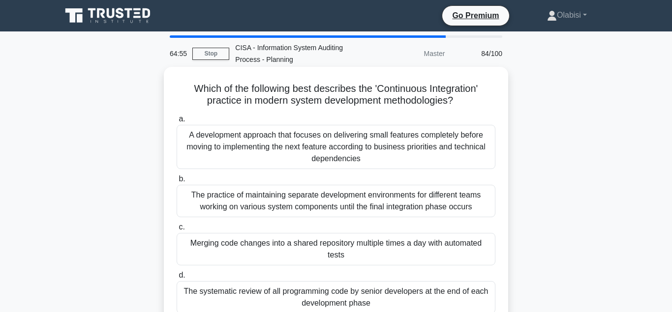
scroll to position [50, 0]
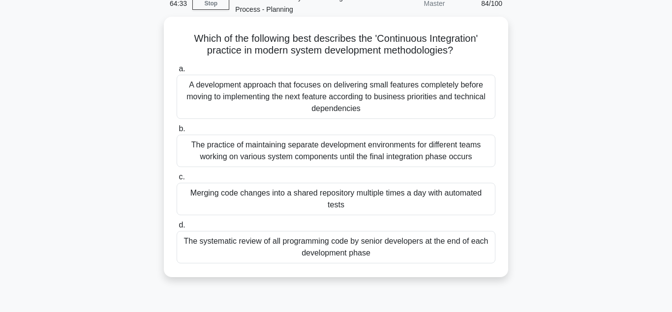
click at [225, 193] on div "Merging code changes into a shared repository multiple times a day with automat…" at bounding box center [336, 199] width 319 height 32
click at [177, 180] on input "c. Merging code changes into a shared repository multiple times a day with auto…" at bounding box center [177, 177] width 0 height 6
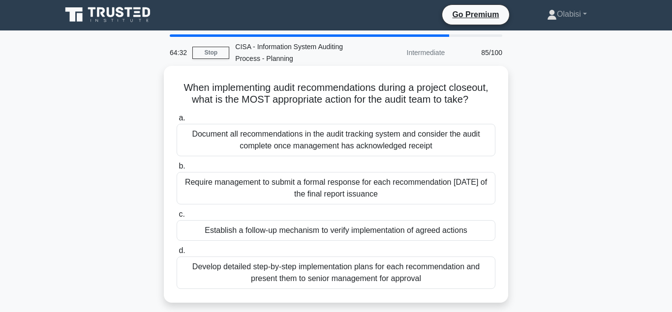
scroll to position [0, 0]
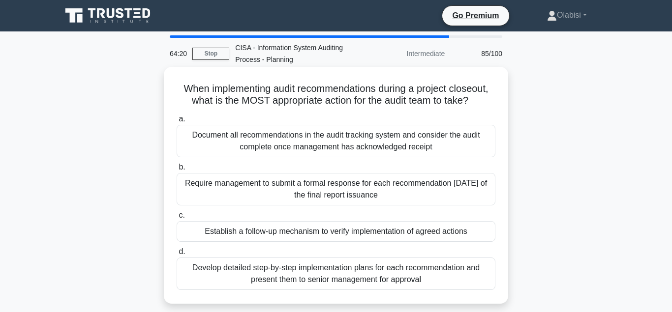
click at [263, 234] on div "Establish a follow-up mechanism to verify implementation of agreed actions" at bounding box center [336, 231] width 319 height 21
click at [177, 219] on input "c. Establish a follow-up mechanism to verify implementation of agreed actions" at bounding box center [177, 215] width 0 height 6
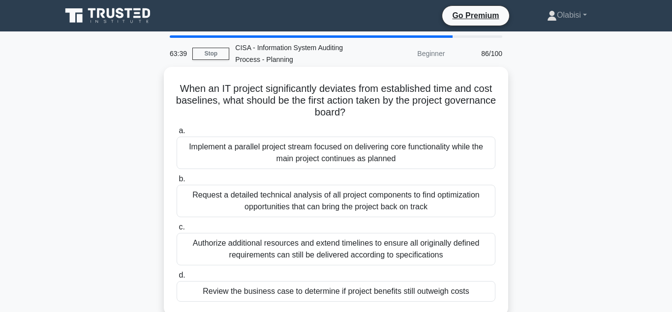
click at [276, 294] on div "Review the business case to determine if project benefits still outweigh costs" at bounding box center [336, 291] width 319 height 21
click at [177, 279] on input "d. Review the business case to determine if project benefits still outweigh cos…" at bounding box center [177, 275] width 0 height 6
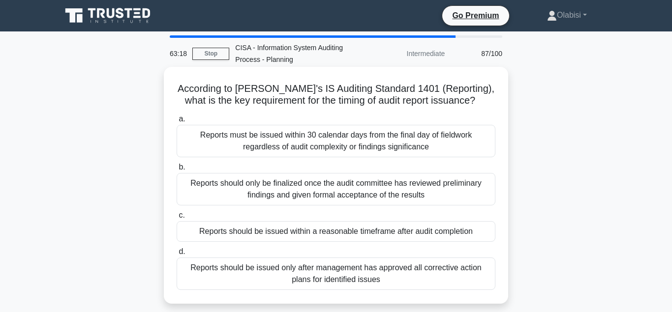
click at [261, 232] on div "Reports should be issued within a reasonable timeframe after audit completion" at bounding box center [336, 231] width 319 height 21
click at [177, 219] on input "c. Reports should be issued within a reasonable timeframe after audit completion" at bounding box center [177, 215] width 0 height 6
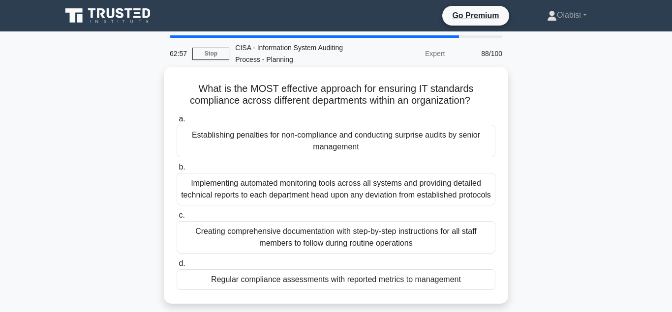
click at [256, 290] on div "Regular compliance assessments with reported metrics to management" at bounding box center [336, 279] width 319 height 21
click at [177, 267] on input "d. Regular compliance assessments with reported metrics to management" at bounding box center [177, 264] width 0 height 6
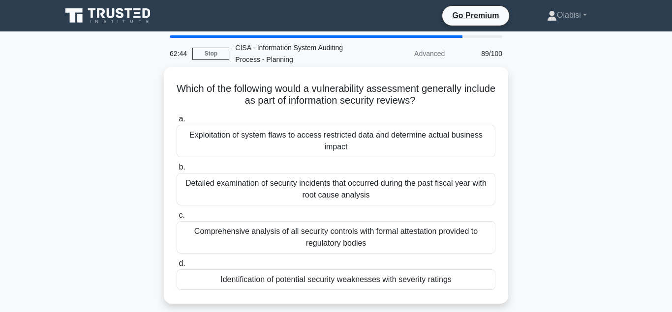
click at [253, 281] on div "Identification of potential security weaknesses with severity ratings" at bounding box center [336, 279] width 319 height 21
click at [177, 267] on input "d. Identification of potential security weaknesses with severity ratings" at bounding box center [177, 264] width 0 height 6
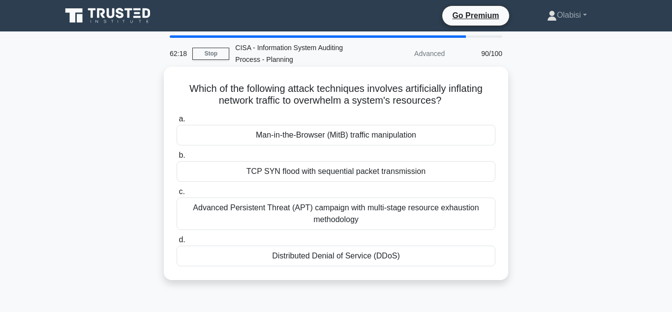
click at [248, 209] on div "Advanced Persistent Threat (APT) campaign with multi-stage resource exhaustion …" at bounding box center [336, 214] width 319 height 32
click at [177, 195] on input "c. Advanced Persistent Threat (APT) campaign with multi-stage resource exhausti…" at bounding box center [177, 192] width 0 height 6
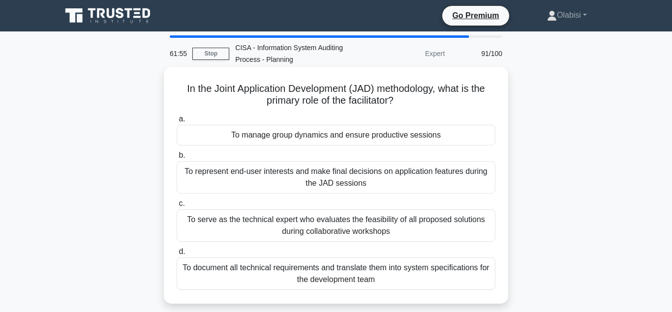
click at [281, 136] on div "To manage group dynamics and ensure productive sessions" at bounding box center [336, 135] width 319 height 21
click at [177, 122] on input "a. To manage group dynamics and ensure productive sessions" at bounding box center [177, 119] width 0 height 6
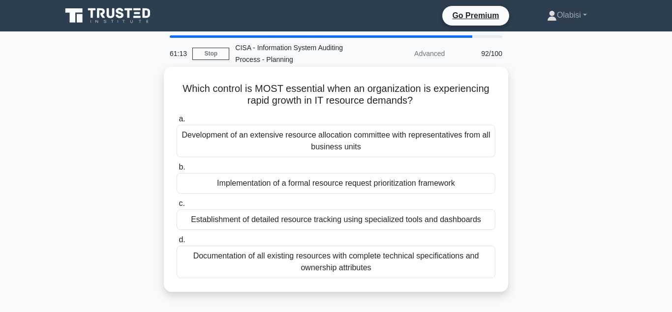
click at [280, 185] on div "Implementation of a formal resource request prioritization framework" at bounding box center [336, 183] width 319 height 21
click at [177, 171] on input "b. Implementation of a formal resource request prioritization framework" at bounding box center [177, 167] width 0 height 6
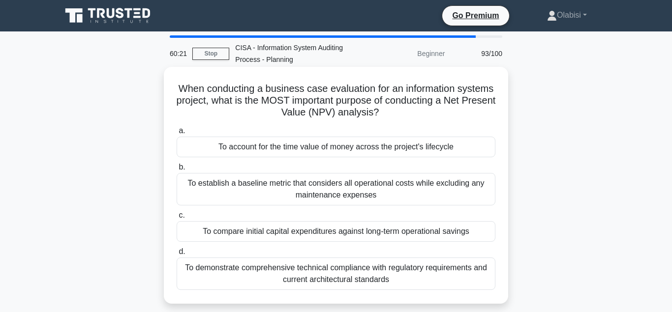
click at [269, 149] on div "To account for the time value of money across the project's lifecycle" at bounding box center [336, 147] width 319 height 21
click at [177, 134] on input "a. To account for the time value of money across the project's lifecycle" at bounding box center [177, 131] width 0 height 6
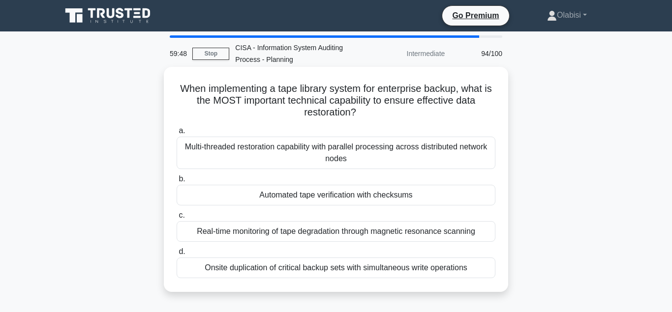
click at [318, 196] on div "Automated tape verification with checksums" at bounding box center [336, 195] width 319 height 21
click at [177, 182] on input "b. Automated tape verification with checksums" at bounding box center [177, 179] width 0 height 6
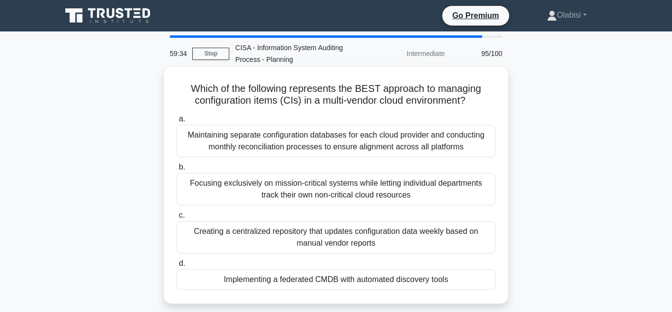
click at [296, 279] on div "Implementing a federated CMDB with automated discovery tools" at bounding box center [336, 279] width 319 height 21
click at [177, 267] on input "d. Implementing a federated CMDB with automated discovery tools" at bounding box center [177, 264] width 0 height 6
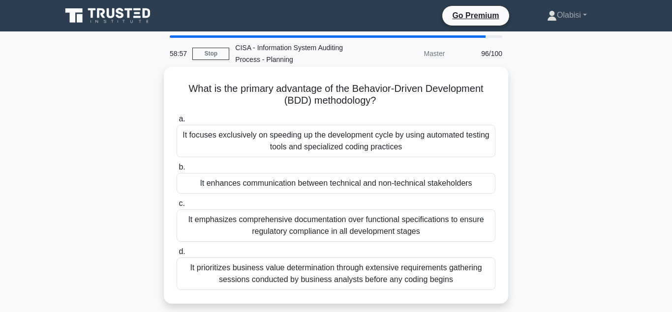
click at [269, 185] on div "It enhances communication between technical and non-technical stakeholders" at bounding box center [336, 183] width 319 height 21
click at [177, 171] on input "b. It enhances communication between technical and non-technical stakeholders" at bounding box center [177, 167] width 0 height 6
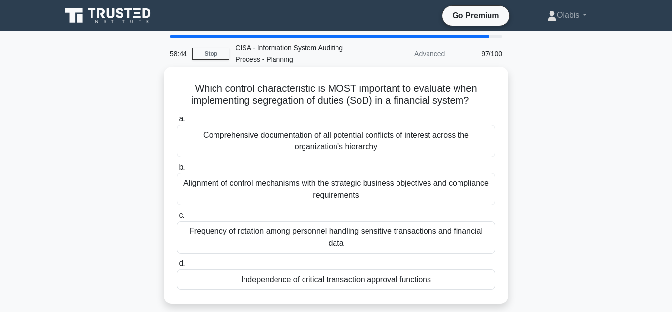
click at [254, 270] on div "Independence of critical transaction approval functions" at bounding box center [336, 279] width 319 height 21
click at [177, 267] on input "d. Independence of critical transaction approval functions" at bounding box center [177, 264] width 0 height 6
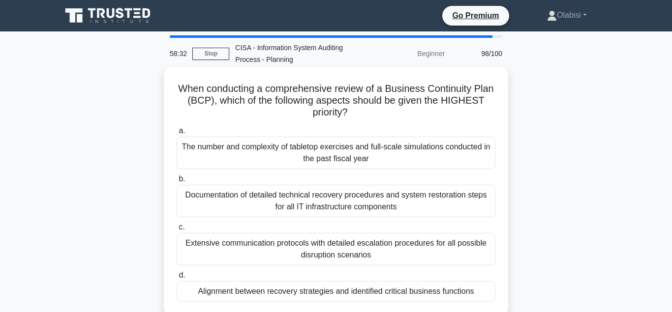
click at [278, 294] on div "Alignment between recovery strategies and identified critical business functions" at bounding box center [336, 291] width 319 height 21
click at [177, 279] on input "d. Alignment between recovery strategies and identified critical business funct…" at bounding box center [177, 275] width 0 height 6
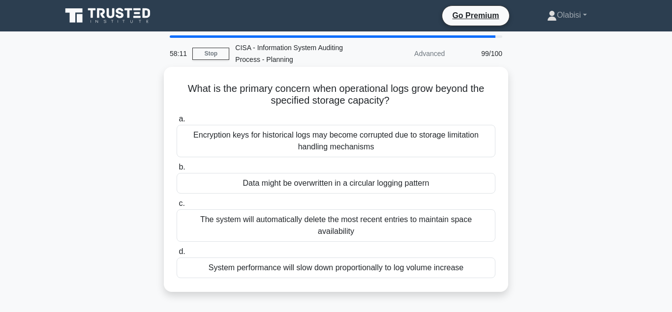
click at [267, 184] on div "Data might be overwritten in a circular logging pattern" at bounding box center [336, 183] width 319 height 21
click at [177, 171] on input "b. Data might be overwritten in a circular logging pattern" at bounding box center [177, 167] width 0 height 6
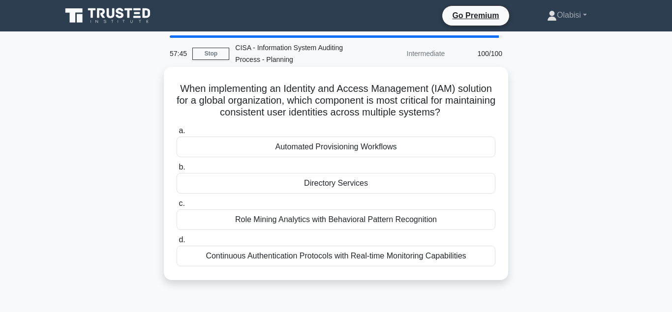
click at [339, 183] on div "Directory Services" at bounding box center [336, 183] width 319 height 21
click at [177, 171] on input "b. Directory Services" at bounding box center [177, 167] width 0 height 6
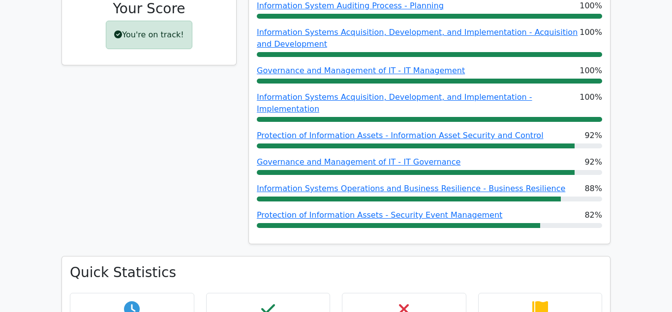
scroll to position [502, 0]
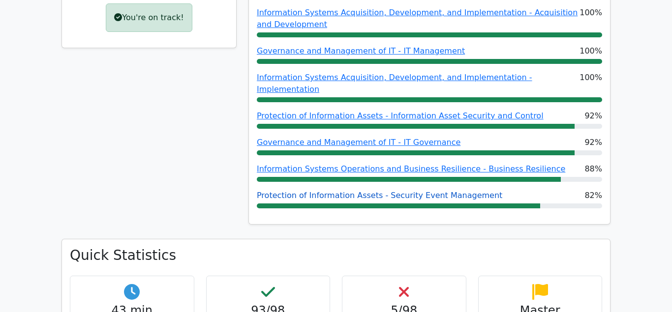
click at [308, 191] on link "Protection of Information Assets - Security Event Management" at bounding box center [379, 195] width 245 height 9
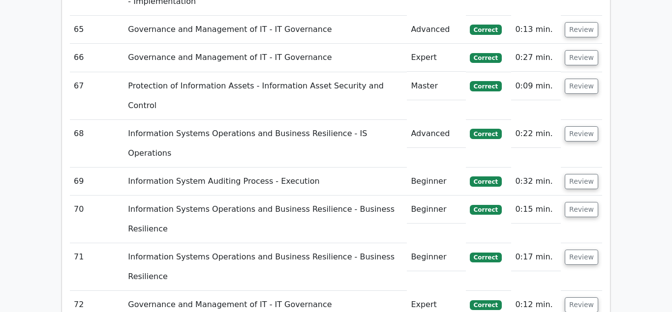
scroll to position [3762, 0]
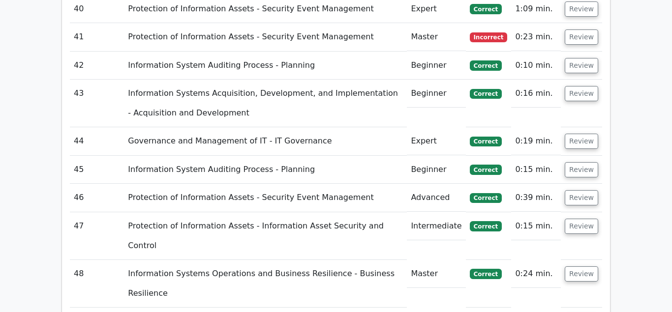
scroll to position [2909, 0]
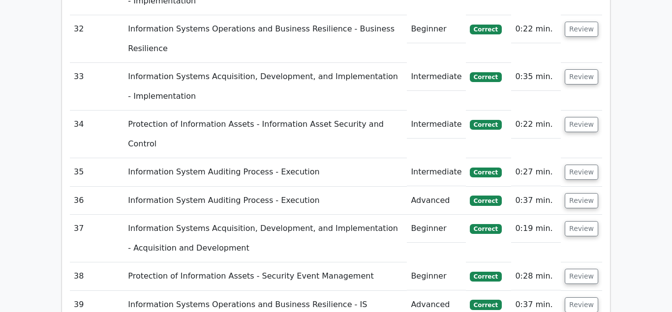
scroll to position [2508, 0]
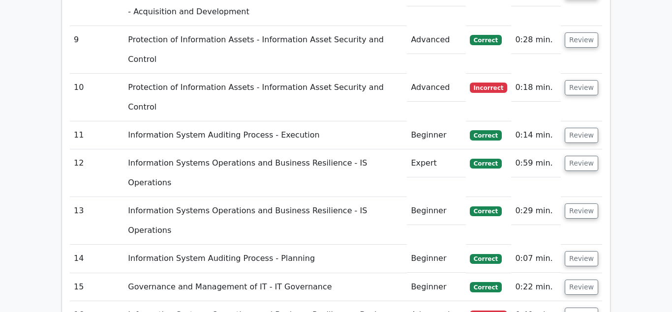
scroll to position [1715, 0]
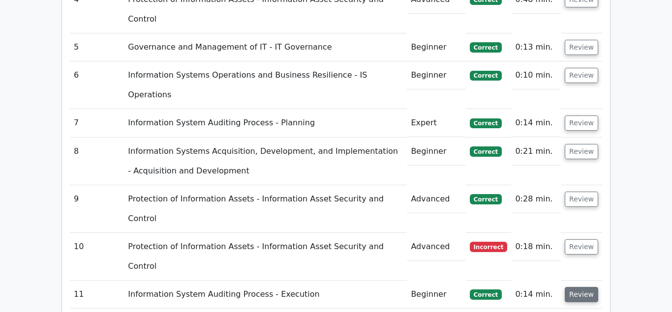
scroll to position [1565, 0]
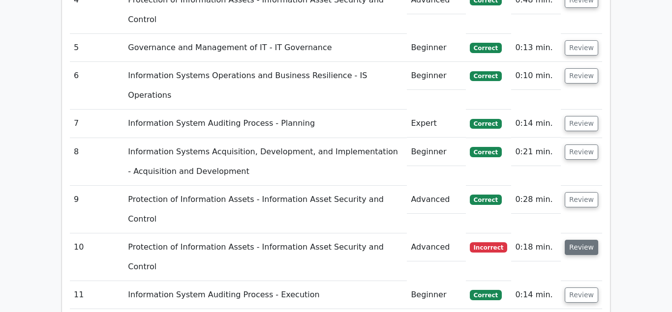
click at [580, 240] on button "Review" at bounding box center [581, 247] width 33 height 15
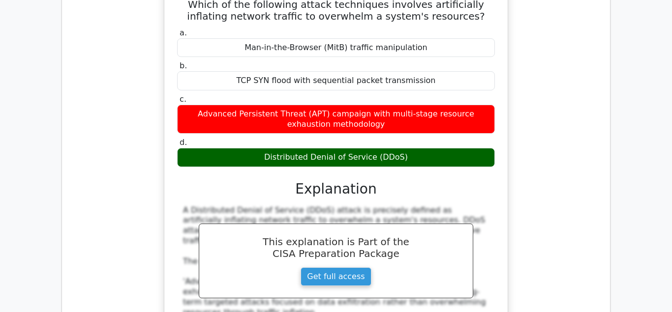
scroll to position [7023, 0]
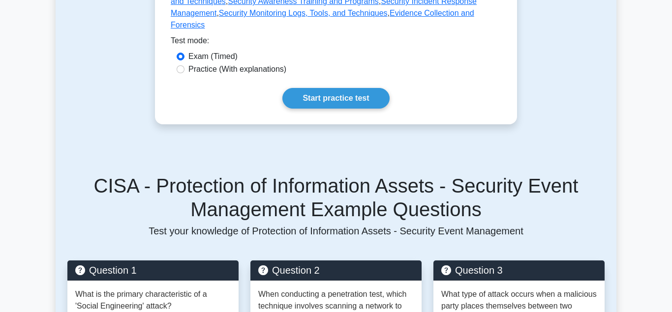
scroll to position [602, 0]
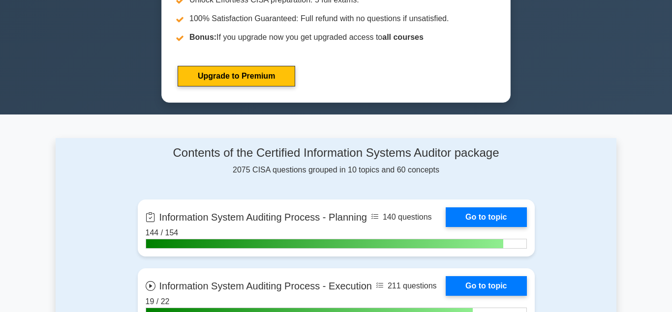
scroll to position [552, 0]
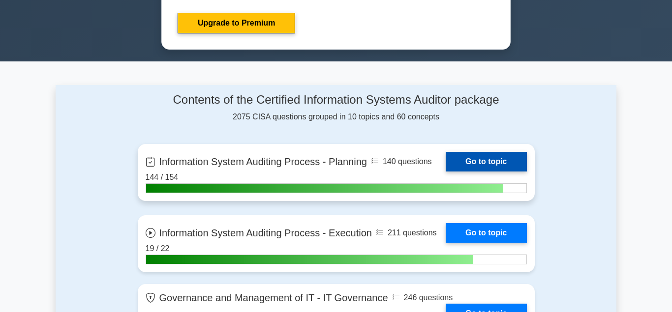
click at [474, 157] on link "Go to topic" at bounding box center [486, 162] width 81 height 20
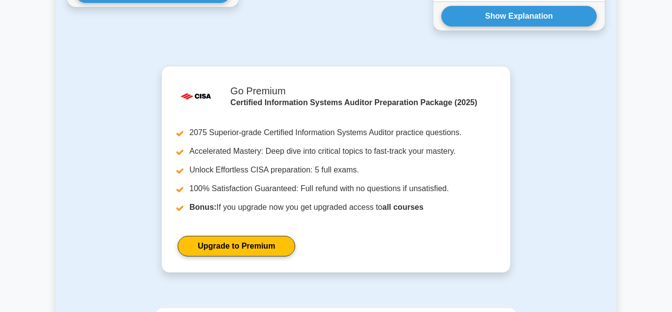
scroll to position [1405, 0]
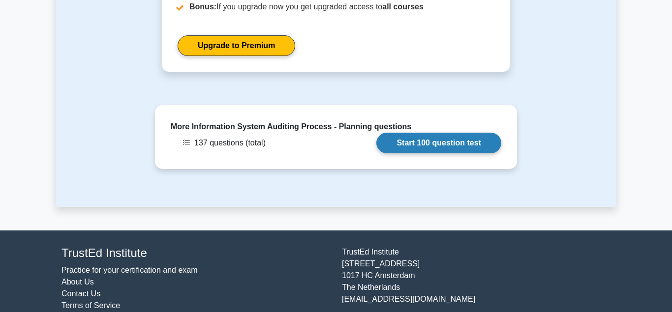
click at [424, 133] on link "Start 100 question test" at bounding box center [438, 143] width 125 height 21
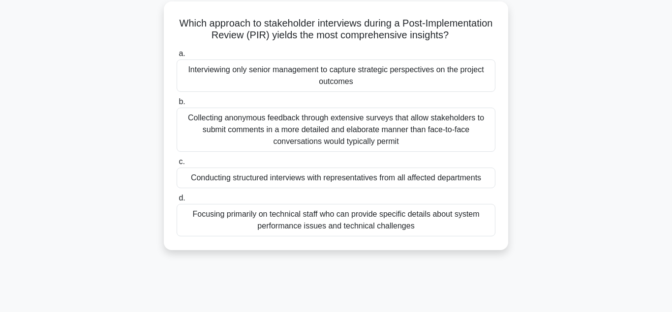
scroll to position [50, 0]
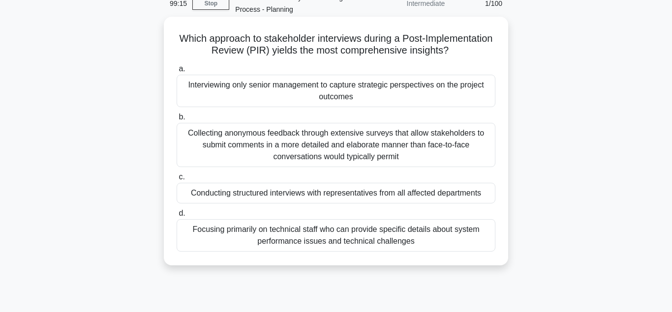
click at [262, 89] on div "Interviewing only senior management to capture strategic perspectives on the pr…" at bounding box center [336, 91] width 319 height 32
click at [177, 72] on input "a. Interviewing only senior management to capture strategic perspectives on the…" at bounding box center [177, 69] width 0 height 6
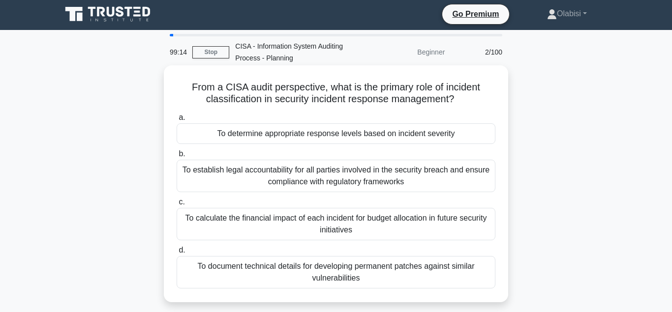
scroll to position [0, 0]
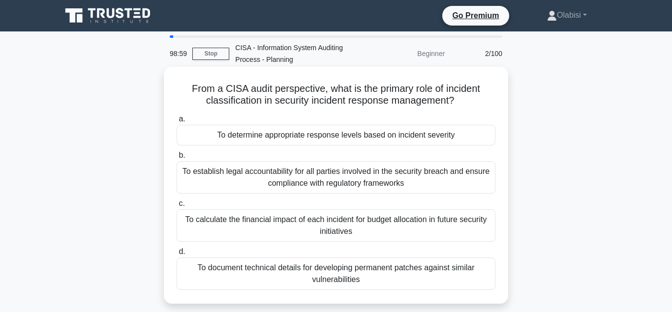
click at [263, 136] on div "To determine appropriate response levels based on incident severity" at bounding box center [336, 135] width 319 height 21
click at [177, 122] on input "a. To determine appropriate response levels based on incident severity" at bounding box center [177, 119] width 0 height 6
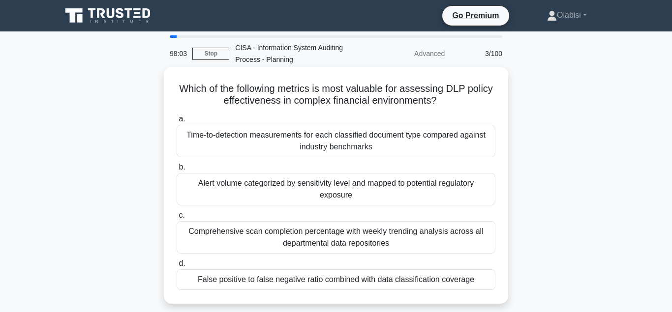
click at [258, 283] on div "False positive to false negative ratio combined with data classification covera…" at bounding box center [336, 279] width 319 height 21
click at [177, 267] on input "d. False positive to false negative ratio combined with data classification cov…" at bounding box center [177, 264] width 0 height 6
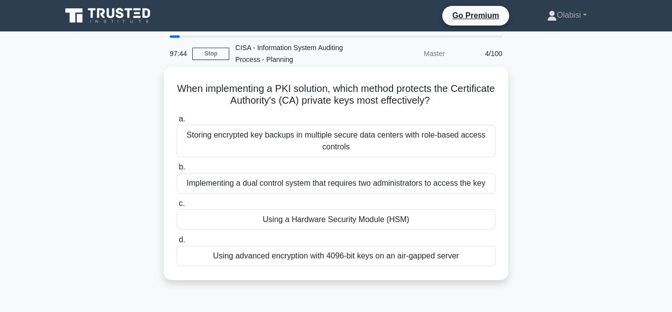
click at [319, 221] on div "Using a Hardware Security Module (HSM)" at bounding box center [336, 219] width 319 height 21
click at [177, 207] on input "c. Using a Hardware Security Module (HSM)" at bounding box center [177, 204] width 0 height 6
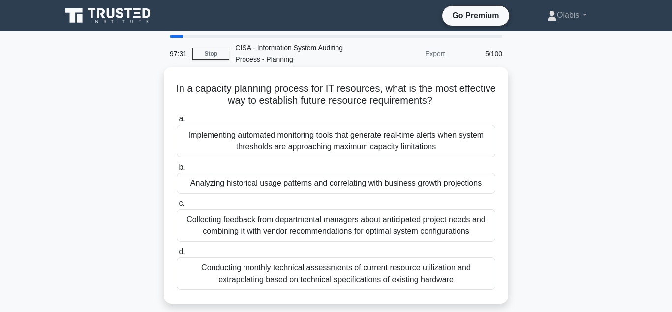
click at [265, 187] on div "Analyzing historical usage patterns and correlating with business growth projec…" at bounding box center [336, 183] width 319 height 21
click at [177, 171] on input "b. Analyzing historical usage patterns and correlating with business growth pro…" at bounding box center [177, 167] width 0 height 6
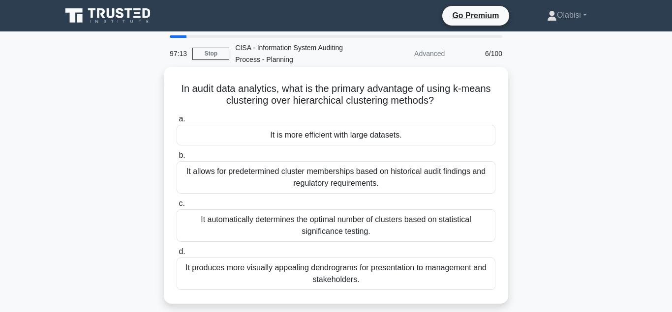
click at [308, 137] on div "It is more efficient with large datasets." at bounding box center [336, 135] width 319 height 21
click at [177, 122] on input "a. It is more efficient with large datasets." at bounding box center [177, 119] width 0 height 6
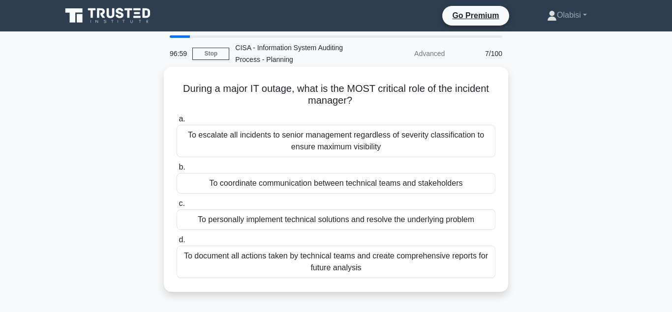
click at [292, 186] on div "To coordinate communication between technical teams and stakeholders" at bounding box center [336, 183] width 319 height 21
click at [177, 171] on input "b. To coordinate communication between technical teams and stakeholders" at bounding box center [177, 167] width 0 height 6
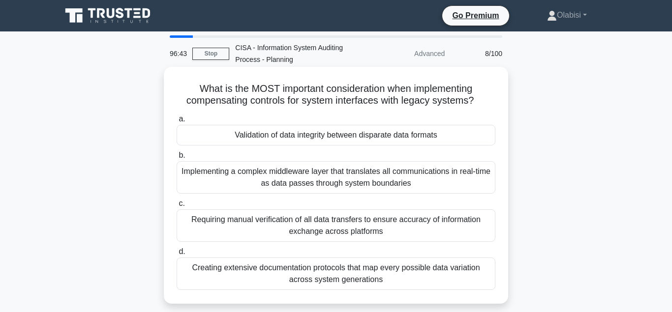
click at [303, 140] on div "Validation of data integrity between disparate data formats" at bounding box center [336, 135] width 319 height 21
click at [177, 122] on input "a. Validation of data integrity between disparate data formats" at bounding box center [177, 119] width 0 height 6
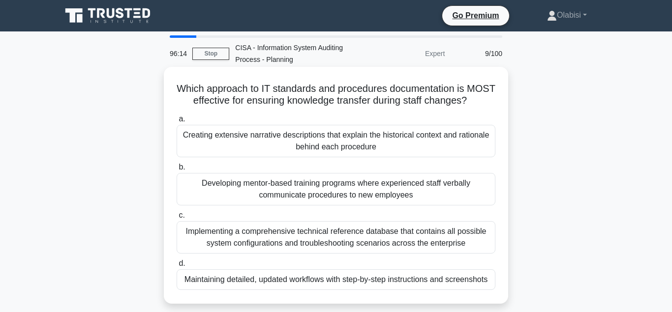
click at [352, 283] on div "Maintaining detailed, updated workflows with step-by-step instructions and scre…" at bounding box center [336, 279] width 319 height 21
click at [177, 267] on input "d. Maintaining detailed, updated workflows with step-by-step instructions and s…" at bounding box center [177, 264] width 0 height 6
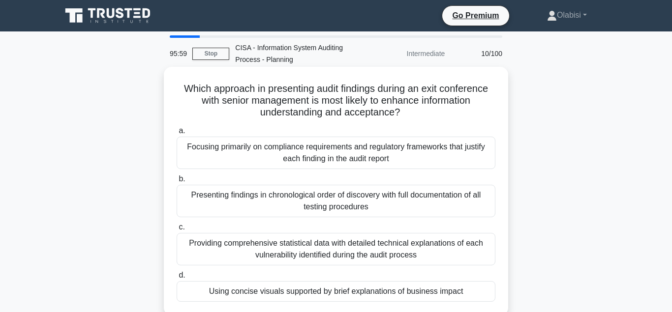
click at [300, 293] on div "Using concise visuals supported by brief explanations of business impact" at bounding box center [336, 291] width 319 height 21
click at [177, 279] on input "d. Using concise visuals supported by brief explanations of business impact" at bounding box center [177, 275] width 0 height 6
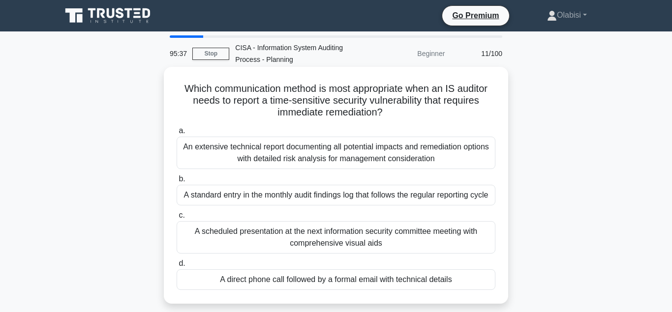
click at [311, 290] on div "A direct phone call followed by a formal email with technical details" at bounding box center [336, 279] width 319 height 21
click at [177, 267] on input "d. A direct phone call followed by a formal email with technical details" at bounding box center [177, 264] width 0 height 6
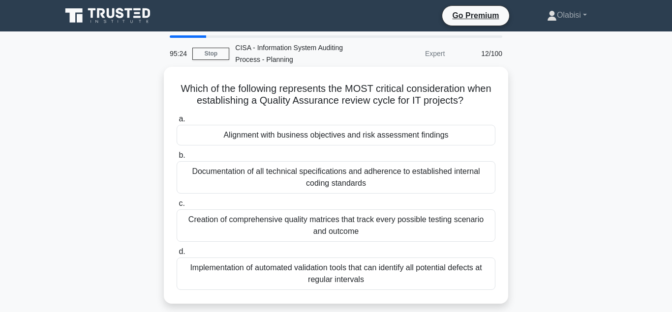
click at [293, 136] on div "Alignment with business objectives and risk assessment findings" at bounding box center [336, 135] width 319 height 21
click at [177, 122] on input "a. Alignment with business objectives and risk assessment findings" at bounding box center [177, 119] width 0 height 6
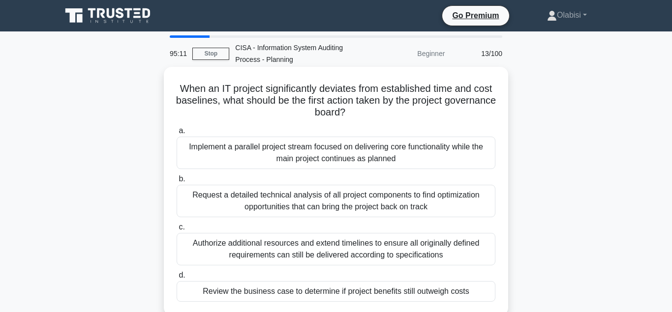
click at [286, 294] on div "Review the business case to determine if project benefits still outweigh costs" at bounding box center [336, 291] width 319 height 21
click at [177, 279] on input "d. Review the business case to determine if project benefits still outweigh cos…" at bounding box center [177, 275] width 0 height 6
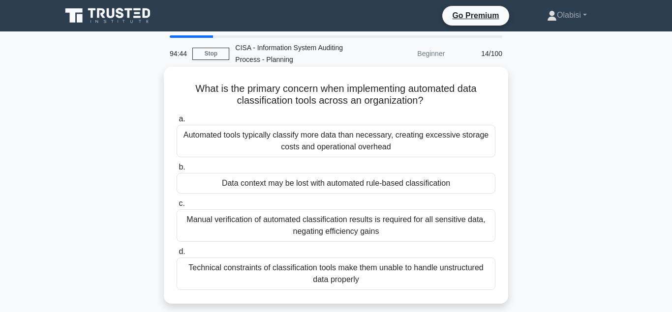
click at [272, 183] on div "Data context may be lost with automated rule-based classification" at bounding box center [336, 183] width 319 height 21
click at [177, 171] on input "b. Data context may be lost with automated rule-based classification" at bounding box center [177, 167] width 0 height 6
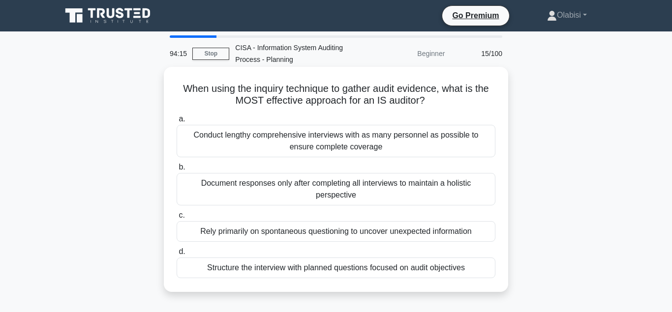
click at [277, 269] on div "Structure the interview with planned questions focused on audit objectives" at bounding box center [336, 268] width 319 height 21
click at [177, 255] on input "d. Structure the interview with planned questions focused on audit objectives" at bounding box center [177, 252] width 0 height 6
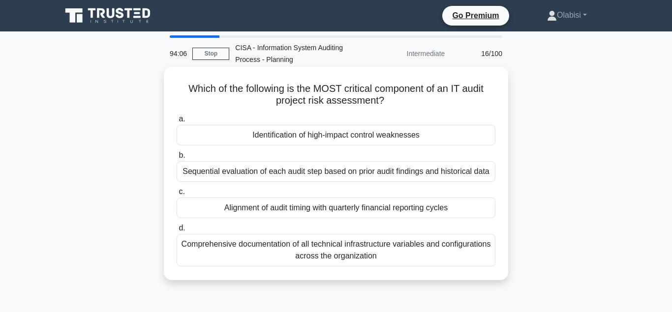
click at [309, 137] on div "Identification of high-impact control weaknesses" at bounding box center [336, 135] width 319 height 21
click at [177, 122] on input "a. Identification of high-impact control weaknesses" at bounding box center [177, 119] width 0 height 6
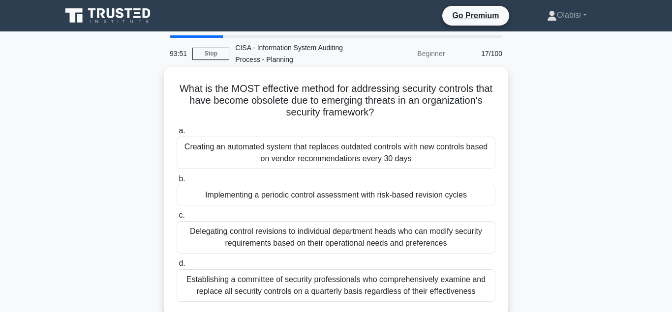
click at [285, 196] on div "Implementing a periodic control assessment with risk-based revision cycles" at bounding box center [336, 195] width 319 height 21
click at [177, 182] on input "b. Implementing a periodic control assessment with risk-based revision cycles" at bounding box center [177, 179] width 0 height 6
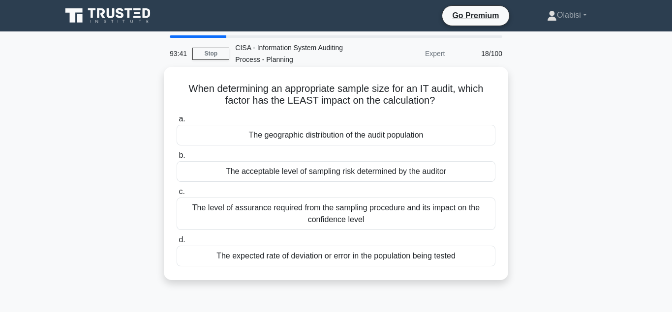
click at [301, 135] on div "The geographic distribution of the audit population" at bounding box center [336, 135] width 319 height 21
click at [177, 122] on input "a. The geographic distribution of the audit population" at bounding box center [177, 119] width 0 height 6
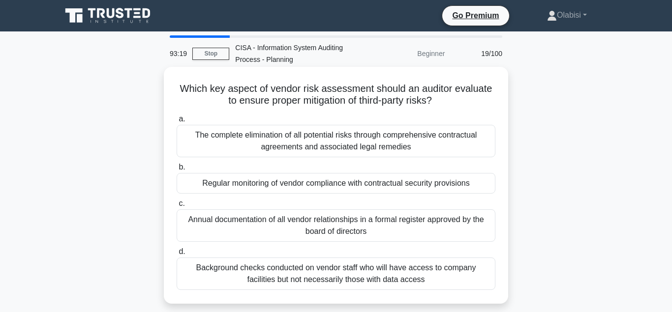
click at [261, 186] on div "Regular monitoring of vendor compliance with contractual security provisions" at bounding box center [336, 183] width 319 height 21
click at [177, 171] on input "b. Regular monitoring of vendor compliance with contractual security provisions" at bounding box center [177, 167] width 0 height 6
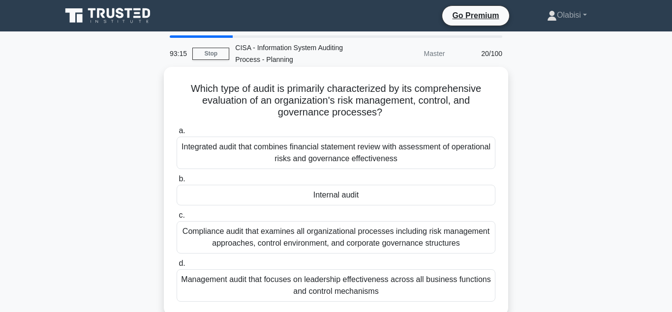
click at [318, 196] on div "Internal audit" at bounding box center [336, 195] width 319 height 21
click at [177, 182] on input "b. Internal audit" at bounding box center [177, 179] width 0 height 6
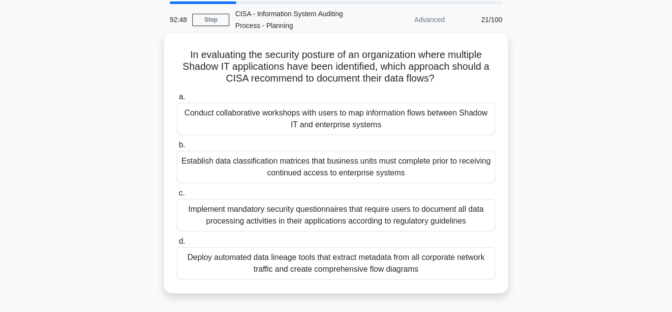
scroll to position [50, 0]
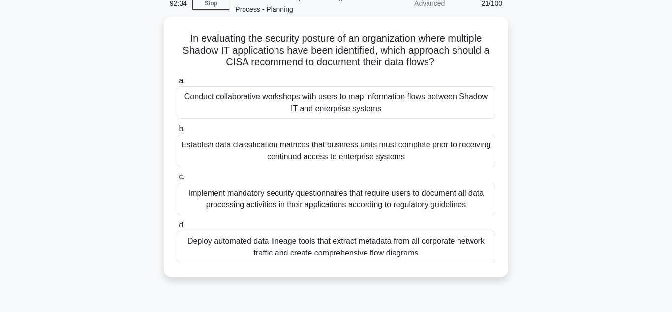
click at [271, 100] on div "Conduct collaborative workshops with users to map information flows between Sha…" at bounding box center [336, 103] width 319 height 32
click at [177, 84] on input "a. Conduct collaborative workshops with users to map information flows between …" at bounding box center [177, 81] width 0 height 6
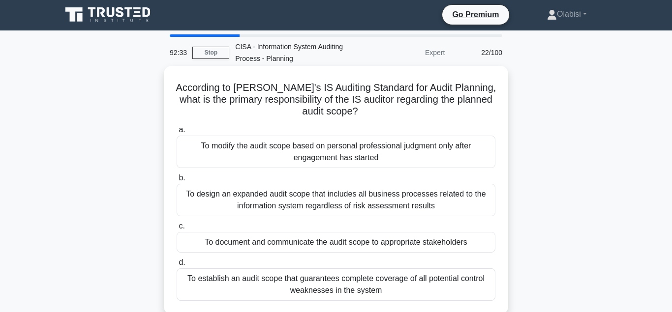
scroll to position [0, 0]
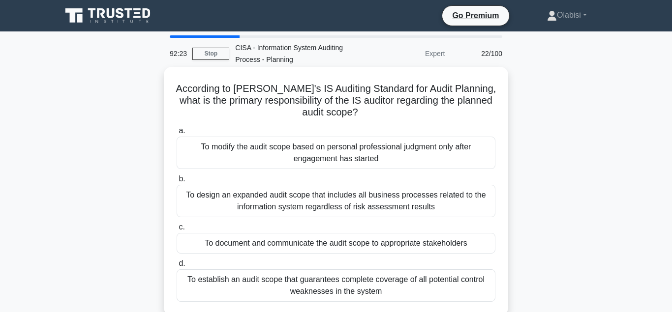
click at [252, 246] on div "To document and communicate the audit scope to appropriate stakeholders" at bounding box center [336, 243] width 319 height 21
click at [177, 231] on input "c. To document and communicate the audit scope to appropriate stakeholders" at bounding box center [177, 227] width 0 height 6
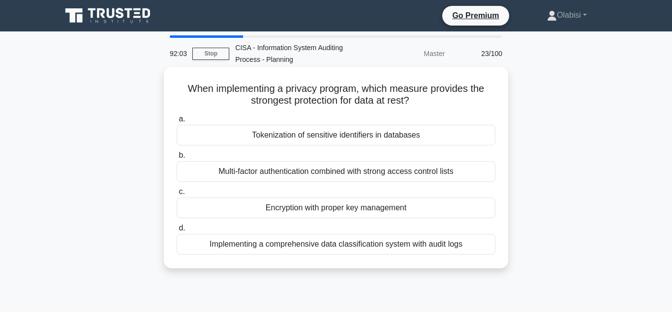
click at [311, 208] on div "Encryption with proper key management" at bounding box center [336, 208] width 319 height 21
click at [177, 195] on input "c. Encryption with proper key management" at bounding box center [177, 192] width 0 height 6
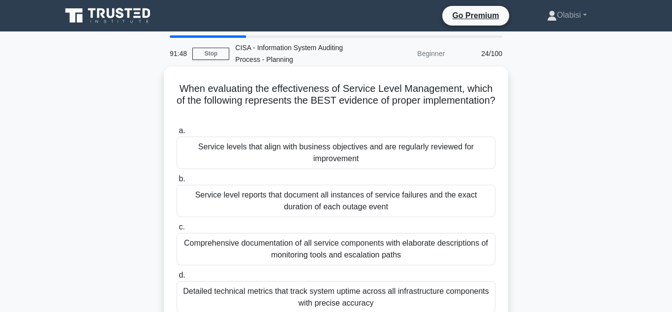
click at [291, 138] on div "Service levels that align with business objectives and are regularly reviewed f…" at bounding box center [336, 153] width 319 height 32
click at [177, 134] on input "a. Service levels that align with business objectives and are regularly reviewe…" at bounding box center [177, 131] width 0 height 6
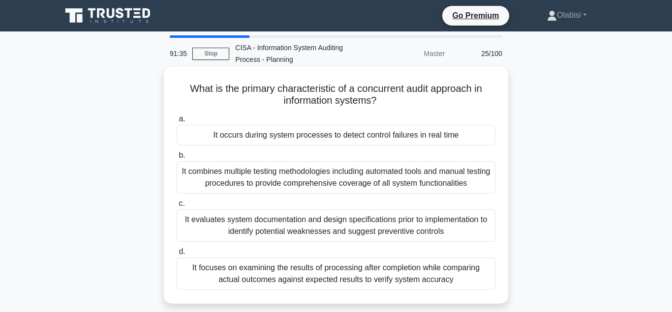
click at [269, 137] on div "It occurs during system processes to detect control failures in real time" at bounding box center [336, 135] width 319 height 21
click at [177, 122] on input "a. It occurs during system processes to detect control failures in real time" at bounding box center [177, 119] width 0 height 6
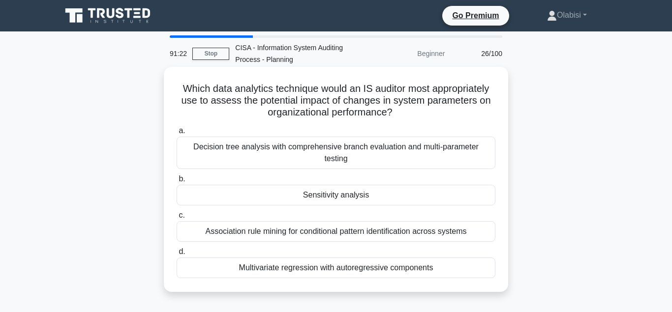
click at [331, 195] on div "Sensitivity analysis" at bounding box center [336, 195] width 319 height 21
click at [177, 182] on input "b. Sensitivity analysis" at bounding box center [177, 179] width 0 height 6
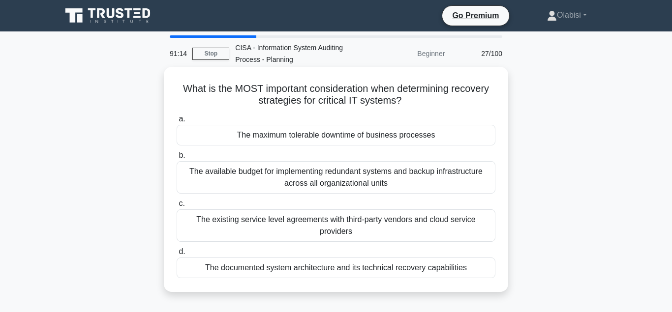
click at [304, 138] on div "The maximum tolerable downtime of business processes" at bounding box center [336, 135] width 319 height 21
click at [177, 122] on input "a. The maximum tolerable downtime of business processes" at bounding box center [177, 119] width 0 height 6
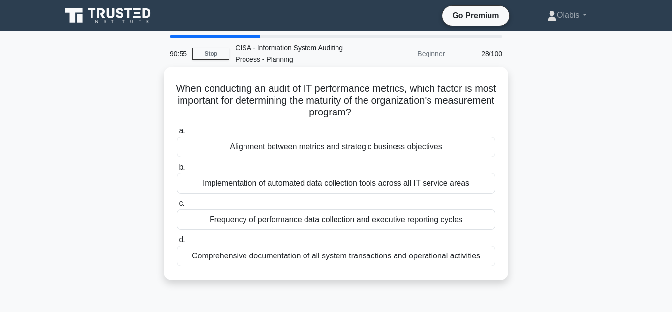
click at [305, 149] on div "Alignment between metrics and strategic business objectives" at bounding box center [336, 147] width 319 height 21
click at [177, 134] on input "a. Alignment between metrics and strategic business objectives" at bounding box center [177, 131] width 0 height 6
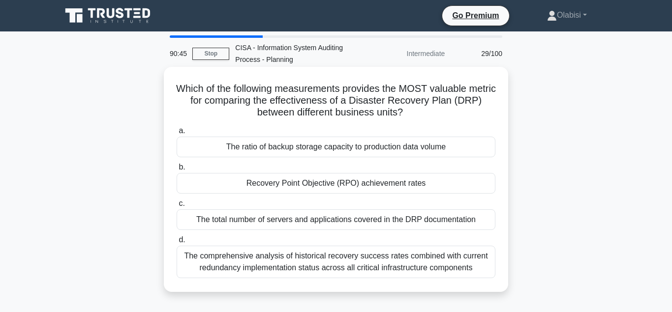
click at [299, 183] on div "Recovery Point Objective (RPO) achievement rates" at bounding box center [336, 183] width 319 height 21
click at [177, 171] on input "b. Recovery Point Objective (RPO) achievement rates" at bounding box center [177, 167] width 0 height 6
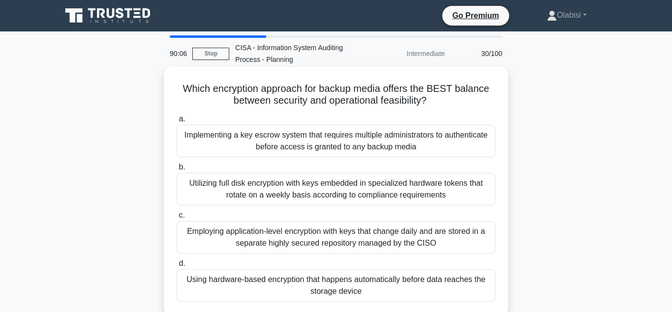
click at [298, 283] on div "Using hardware-based encryption that happens automatically before data reaches …" at bounding box center [336, 285] width 319 height 32
click at [177, 267] on input "d. Using hardware-based encryption that happens automatically before data reach…" at bounding box center [177, 264] width 0 height 6
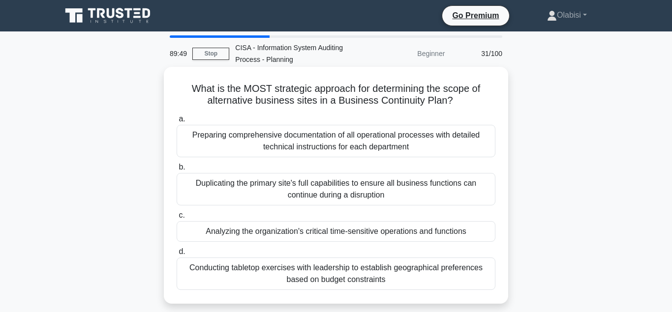
click at [297, 234] on div "Analyzing the organization's critical time-sensitive operations and functions" at bounding box center [336, 231] width 319 height 21
click at [177, 219] on input "c. Analyzing the organization's critical time-sensitive operations and functions" at bounding box center [177, 215] width 0 height 6
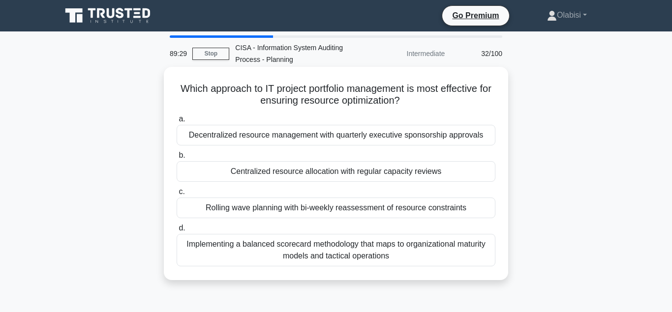
click at [281, 174] on div "Centralized resource allocation with regular capacity reviews" at bounding box center [336, 171] width 319 height 21
click at [177, 159] on input "b. Centralized resource allocation with regular capacity reviews" at bounding box center [177, 155] width 0 height 6
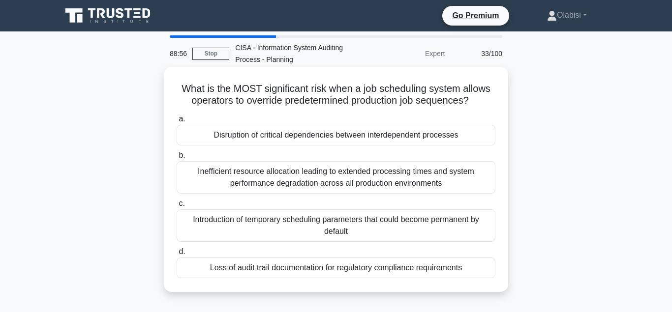
click at [292, 138] on div "Disruption of critical dependencies between interdependent processes" at bounding box center [336, 135] width 319 height 21
click at [177, 122] on input "a. Disruption of critical dependencies between interdependent processes" at bounding box center [177, 119] width 0 height 6
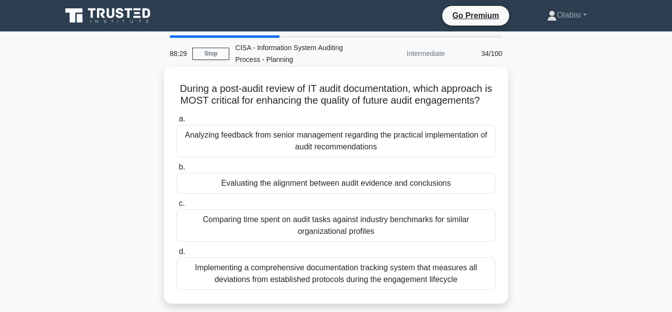
click at [295, 185] on div "Evaluating the alignment between audit evidence and conclusions" at bounding box center [336, 183] width 319 height 21
click at [177, 171] on input "b. Evaluating the alignment between audit evidence and conclusions" at bounding box center [177, 167] width 0 height 6
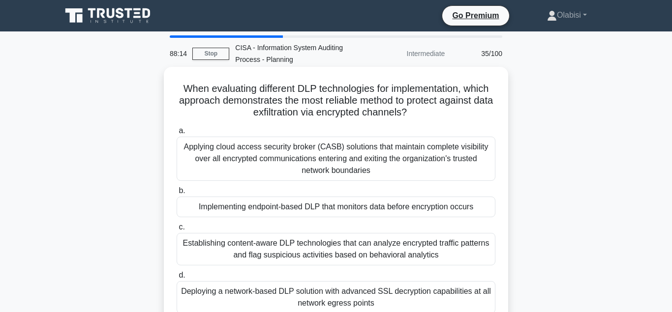
click at [270, 208] on div "Implementing endpoint-based DLP that monitors data before encryption occurs" at bounding box center [336, 207] width 319 height 21
click at [177, 194] on input "b. Implementing endpoint-based DLP that monitors data before encryption occurs" at bounding box center [177, 191] width 0 height 6
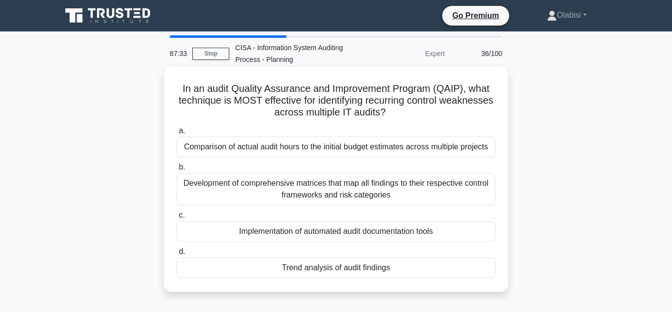
click at [324, 269] on div "Trend analysis of audit findings" at bounding box center [336, 268] width 319 height 21
click at [177, 255] on input "d. Trend analysis of audit findings" at bounding box center [177, 252] width 0 height 6
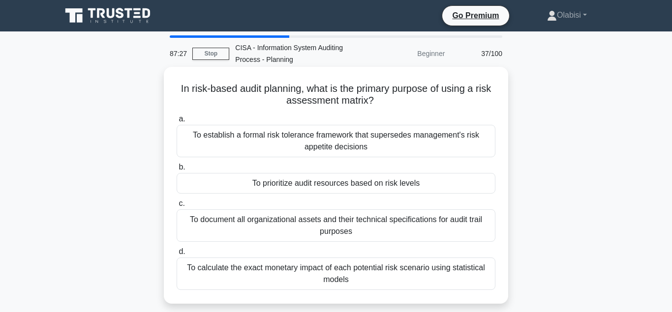
click at [298, 183] on div "To prioritize audit resources based on risk levels" at bounding box center [336, 183] width 319 height 21
click at [177, 171] on input "b. To prioritize audit resources based on risk levels" at bounding box center [177, 167] width 0 height 6
click at [293, 185] on div "To prioritize audit resources based on risk levels" at bounding box center [336, 183] width 319 height 21
click at [177, 171] on input "b. To prioritize audit resources based on risk levels" at bounding box center [177, 167] width 0 height 6
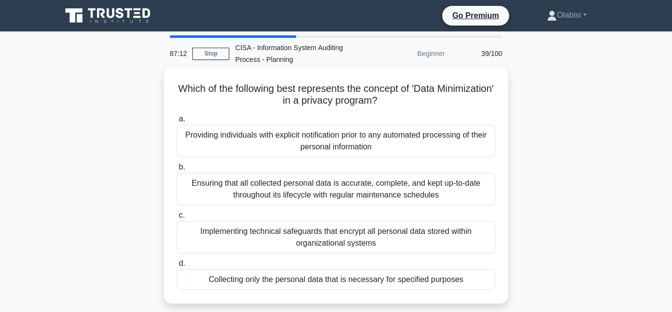
click at [275, 282] on div "Collecting only the personal data that is necessary for specified purposes" at bounding box center [336, 279] width 319 height 21
click at [177, 267] on input "d. Collecting only the personal data that is necessary for specified purposes" at bounding box center [177, 264] width 0 height 6
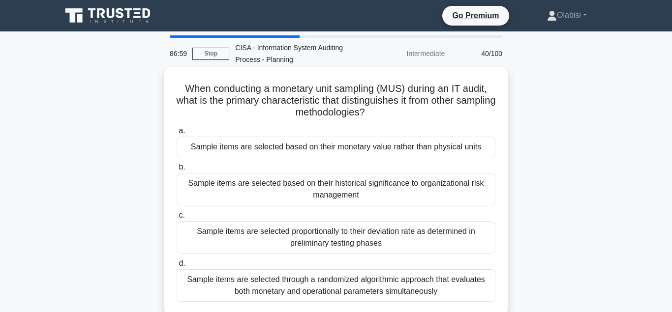
click at [291, 148] on div "Sample items are selected based on their monetary value rather than physical un…" at bounding box center [336, 147] width 319 height 21
click at [177, 134] on input "a. Sample items are selected based on their monetary value rather than physical…" at bounding box center [177, 131] width 0 height 6
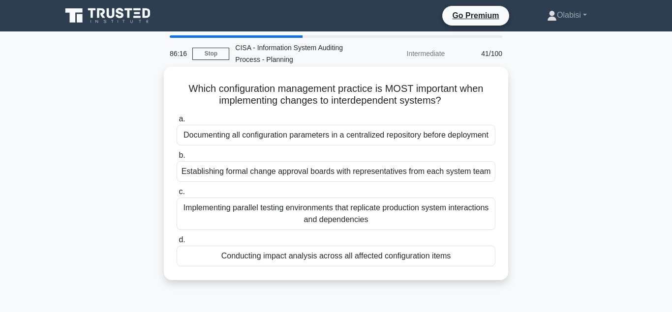
click at [296, 258] on div "Conducting impact analysis across all affected configuration items" at bounding box center [336, 256] width 319 height 21
click at [177, 243] on input "d. Conducting impact analysis across all affected configuration items" at bounding box center [177, 240] width 0 height 6
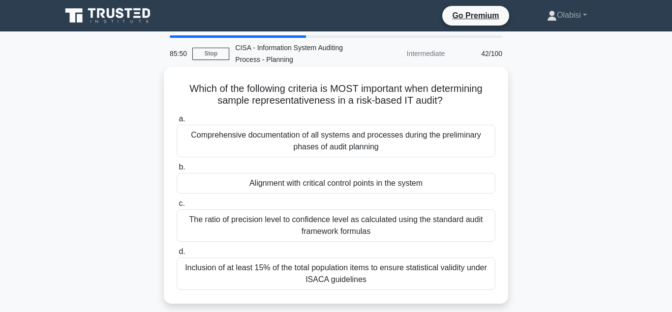
click at [321, 185] on div "Alignment with critical control points in the system" at bounding box center [336, 183] width 319 height 21
click at [177, 171] on input "b. Alignment with critical control points in the system" at bounding box center [177, 167] width 0 height 6
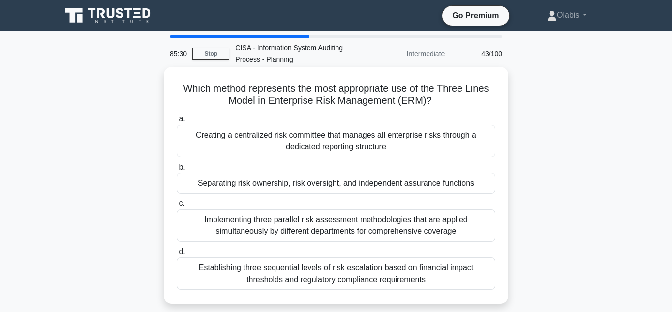
click at [303, 185] on div "Separating risk ownership, risk oversight, and independent assurance functions" at bounding box center [336, 183] width 319 height 21
click at [177, 171] on input "b. Separating risk ownership, risk oversight, and independent assurance functio…" at bounding box center [177, 167] width 0 height 6
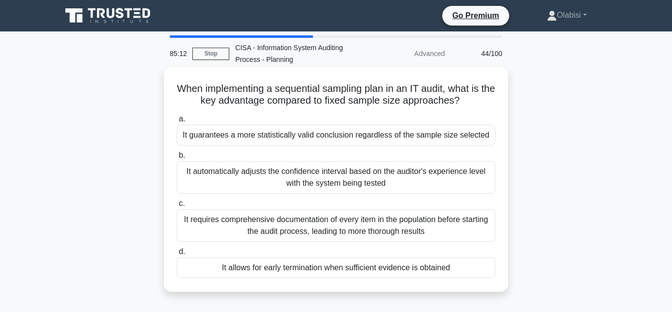
click at [282, 268] on div "It allows for early termination when sufficient evidence is obtained" at bounding box center [336, 268] width 319 height 21
click at [177, 255] on input "d. It allows for early termination when sufficient evidence is obtained" at bounding box center [177, 252] width 0 height 6
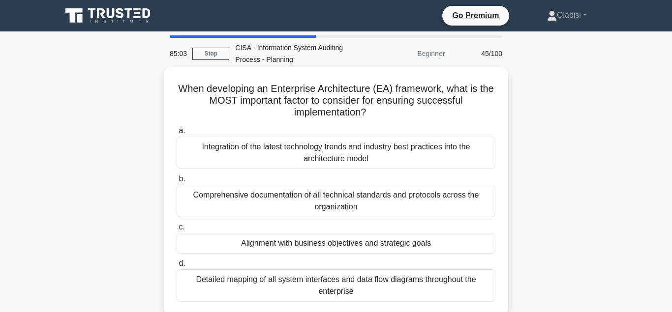
click at [298, 244] on div "Alignment with business objectives and strategic goals" at bounding box center [336, 243] width 319 height 21
click at [177, 231] on input "c. Alignment with business objectives and strategic goals" at bounding box center [177, 227] width 0 height 6
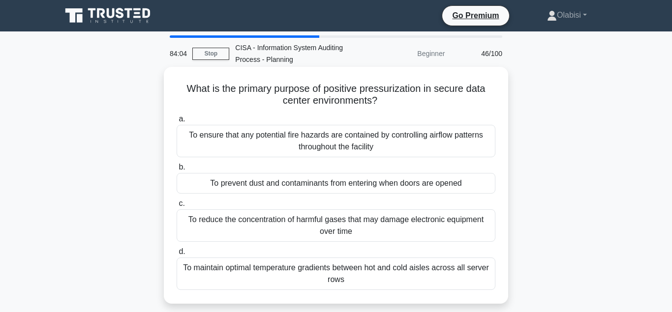
click at [244, 220] on div "To reduce the concentration of harmful gases that may damage electronic equipme…" at bounding box center [336, 225] width 319 height 32
click at [177, 207] on input "c. To reduce the concentration of harmful gases that may damage electronic equi…" at bounding box center [177, 204] width 0 height 6
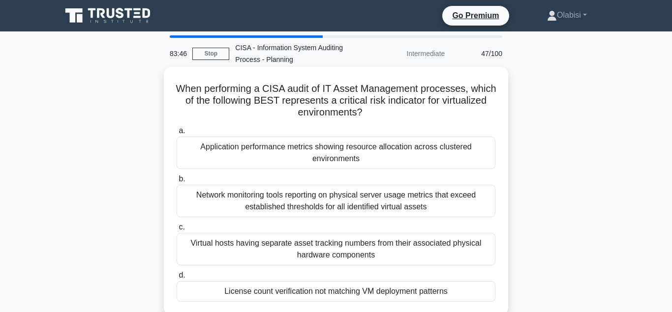
click at [275, 292] on div "License count verification not matching VM deployment patterns" at bounding box center [336, 291] width 319 height 21
click at [177, 279] on input "d. License count verification not matching VM deployment patterns" at bounding box center [177, 275] width 0 height 6
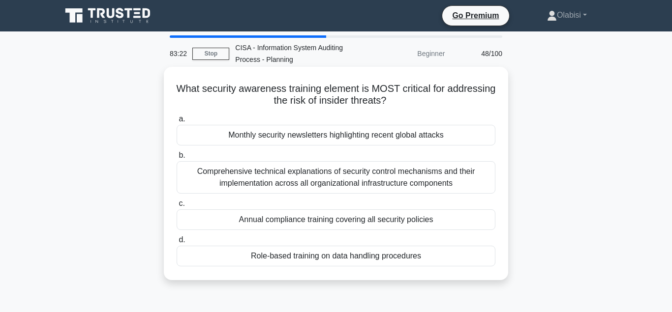
click at [299, 255] on div "Role-based training on data handling procedures" at bounding box center [336, 256] width 319 height 21
click at [177, 243] on input "d. Role-based training on data handling procedures" at bounding box center [177, 240] width 0 height 6
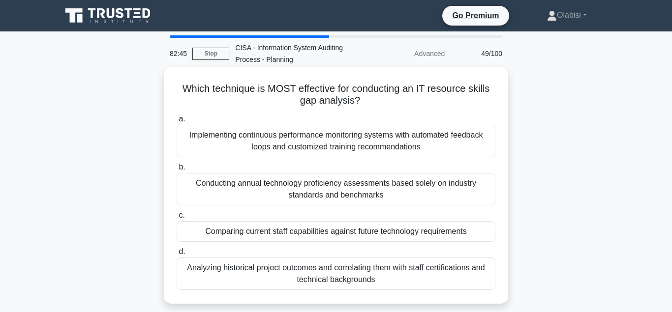
click at [267, 233] on div "Comparing current staff capabilities against future technology requirements" at bounding box center [336, 231] width 319 height 21
click at [177, 219] on input "c. Comparing current staff capabilities against future technology requirements" at bounding box center [177, 215] width 0 height 6
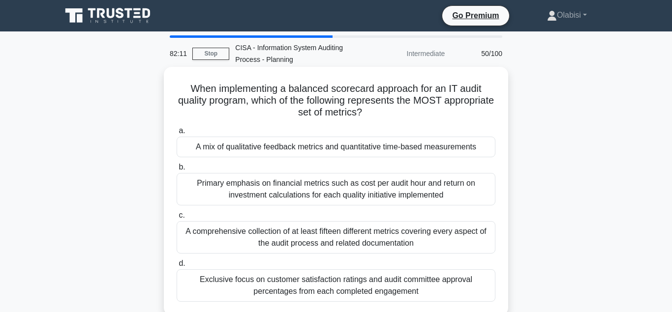
click at [260, 148] on div "A mix of qualitative feedback metrics and quantitative time-based measurements" at bounding box center [336, 147] width 319 height 21
click at [177, 134] on input "a. A mix of qualitative feedback metrics and quantitative time-based measuremen…" at bounding box center [177, 131] width 0 height 6
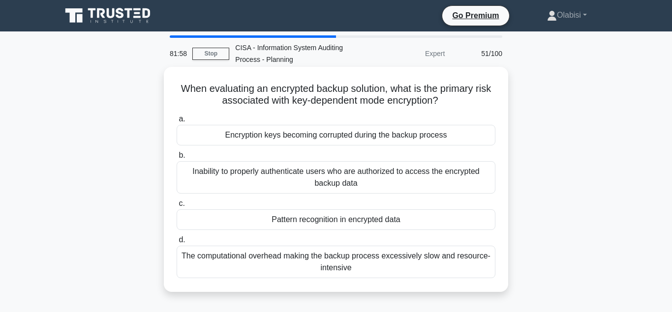
click at [306, 221] on div "Pattern recognition in encrypted data" at bounding box center [336, 219] width 319 height 21
click at [177, 207] on input "c. Pattern recognition in encrypted data" at bounding box center [177, 204] width 0 height 6
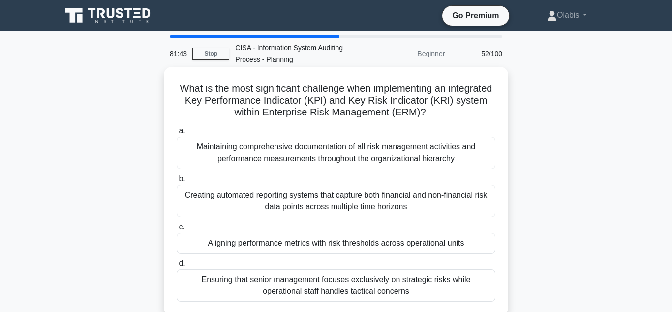
click at [276, 245] on div "Aligning performance metrics with risk thresholds across operational units" at bounding box center [336, 243] width 319 height 21
click at [177, 231] on input "c. Aligning performance metrics with risk thresholds across operational units" at bounding box center [177, 227] width 0 height 6
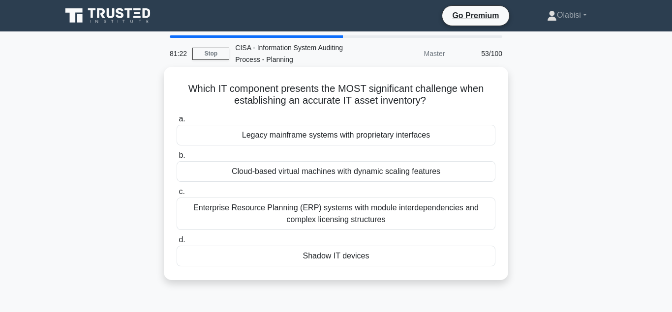
click at [287, 174] on div "Cloud-based virtual machines with dynamic scaling features" at bounding box center [336, 171] width 319 height 21
click at [177, 159] on input "b. Cloud-based virtual machines with dynamic scaling features" at bounding box center [177, 155] width 0 height 6
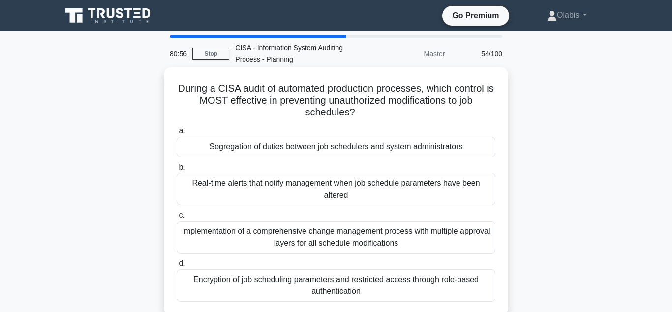
click at [276, 148] on div "Segregation of duties between job schedulers and system administrators" at bounding box center [336, 147] width 319 height 21
click at [177, 134] on input "a. Segregation of duties between job schedulers and system administrators" at bounding box center [177, 131] width 0 height 6
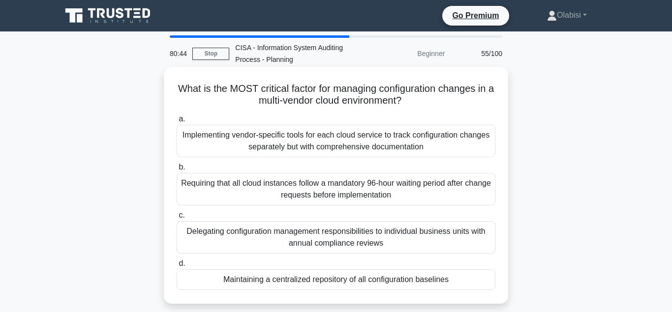
click at [272, 282] on div "Maintaining a centralized repository of all configuration baselines" at bounding box center [336, 279] width 319 height 21
click at [177, 267] on input "d. Maintaining a centralized repository of all configuration baselines" at bounding box center [177, 264] width 0 height 6
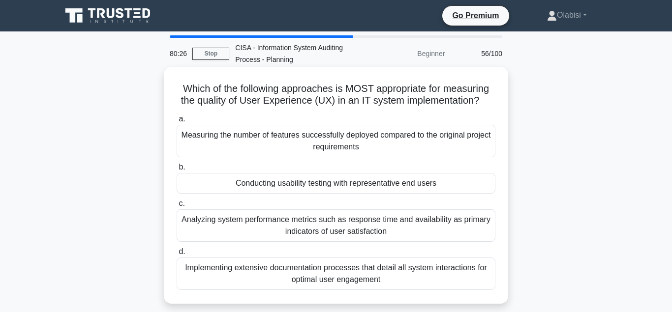
click at [299, 183] on div "Conducting usability testing with representative end users" at bounding box center [336, 183] width 319 height 21
click at [177, 171] on input "b. Conducting usability testing with representative end users" at bounding box center [177, 167] width 0 height 6
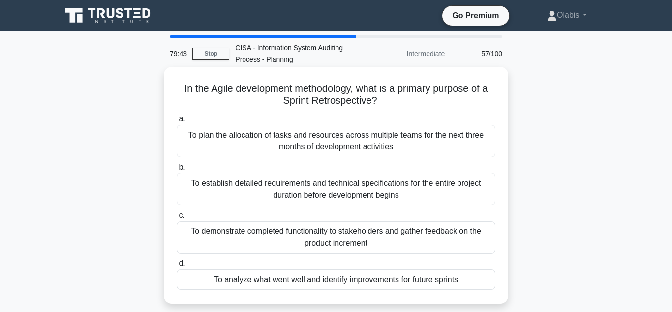
click at [273, 283] on div "To analyze what went well and identify improvements for future sprints" at bounding box center [336, 279] width 319 height 21
click at [177, 267] on input "d. To analyze what went well and identify improvements for future sprints" at bounding box center [177, 264] width 0 height 6
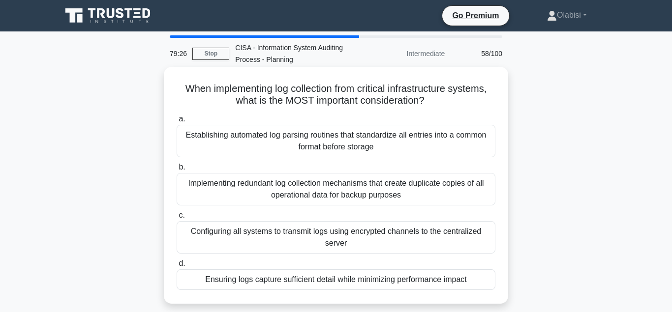
click at [290, 282] on div "Ensuring logs capture sufficient detail while minimizing performance impact" at bounding box center [336, 279] width 319 height 21
click at [177, 267] on input "d. Ensuring logs capture sufficient detail while minimizing performance impact" at bounding box center [177, 264] width 0 height 6
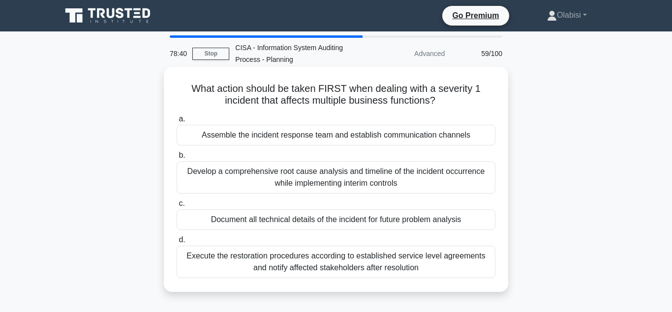
click at [284, 221] on div "Document all technical details of the incident for future problem analysis" at bounding box center [336, 219] width 319 height 21
click at [177, 207] on input "c. Document all technical details of the incident for future problem analysis" at bounding box center [177, 204] width 0 height 6
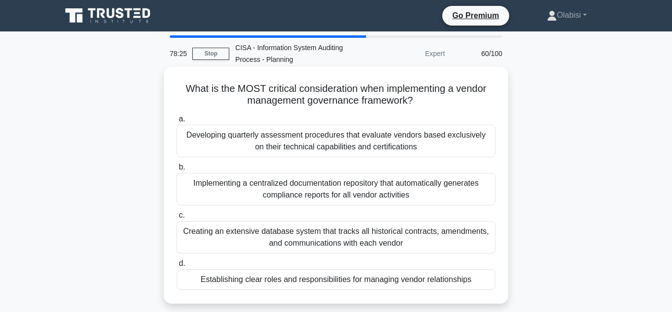
click at [264, 281] on div "Establishing clear roles and responsibilities for managing vendor relationships" at bounding box center [336, 279] width 319 height 21
click at [177, 267] on input "d. Establishing clear roles and responsibilities for managing vendor relationsh…" at bounding box center [177, 264] width 0 height 6
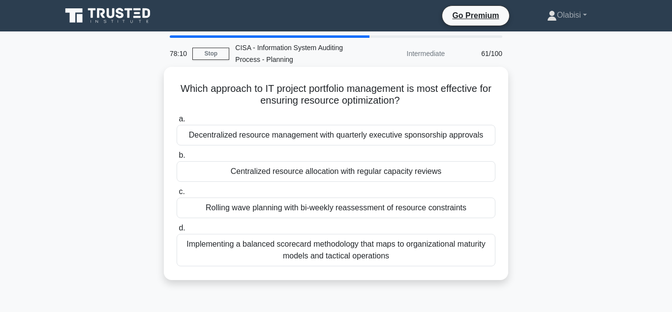
click at [267, 174] on div "Centralized resource allocation with regular capacity reviews" at bounding box center [336, 171] width 319 height 21
click at [177, 159] on input "b. Centralized resource allocation with regular capacity reviews" at bounding box center [177, 155] width 0 height 6
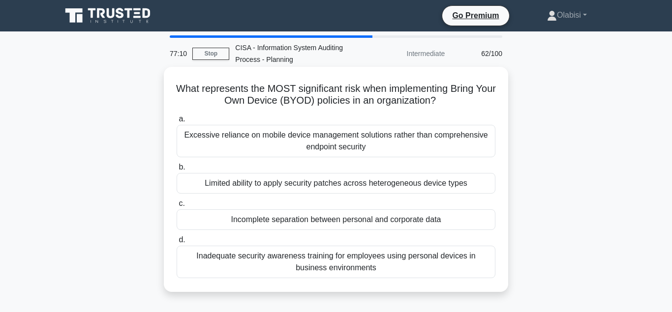
click at [262, 221] on div "Incomplete separation between personal and corporate data" at bounding box center [336, 219] width 319 height 21
click at [177, 207] on input "c. Incomplete separation between personal and corporate data" at bounding box center [177, 204] width 0 height 6
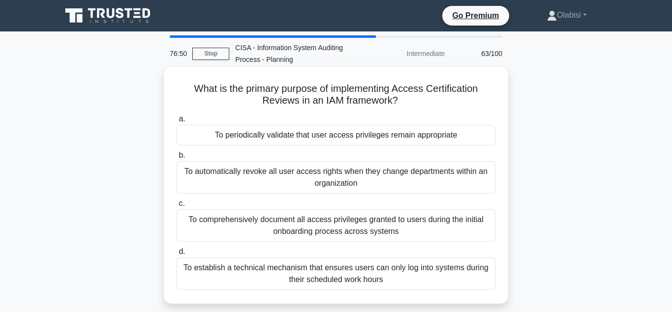
click at [257, 137] on div "To periodically validate that user access privileges remain appropriate" at bounding box center [336, 135] width 319 height 21
click at [177, 122] on input "a. To periodically validate that user access privileges remain appropriate" at bounding box center [177, 119] width 0 height 6
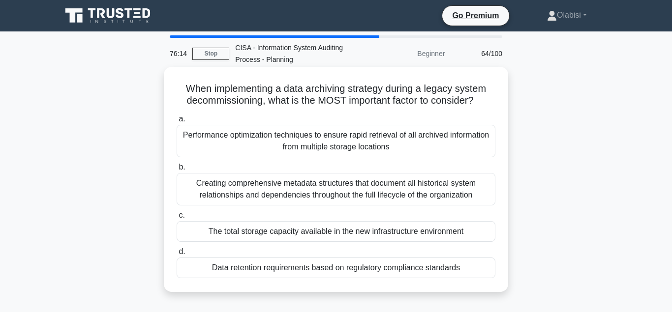
click at [254, 269] on div "Data retention requirements based on regulatory compliance standards" at bounding box center [336, 268] width 319 height 21
click at [177, 255] on input "d. Data retention requirements based on regulatory compliance standards" at bounding box center [177, 252] width 0 height 6
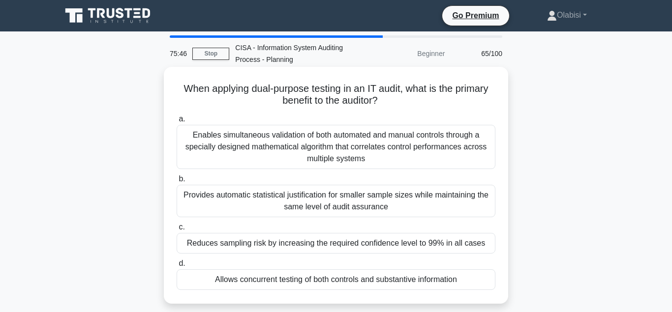
click at [276, 283] on div "Allows concurrent testing of both controls and substantive information" at bounding box center [336, 279] width 319 height 21
click at [177, 267] on input "d. Allows concurrent testing of both controls and substantive information" at bounding box center [177, 264] width 0 height 6
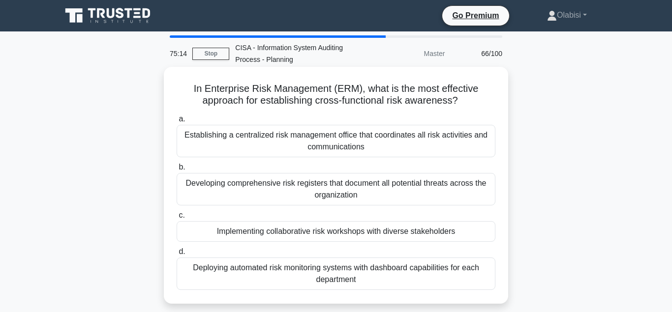
click at [265, 234] on div "Implementing collaborative risk workshops with diverse stakeholders" at bounding box center [336, 231] width 319 height 21
click at [177, 219] on input "c. Implementing collaborative risk workshops with diverse stakeholders" at bounding box center [177, 215] width 0 height 6
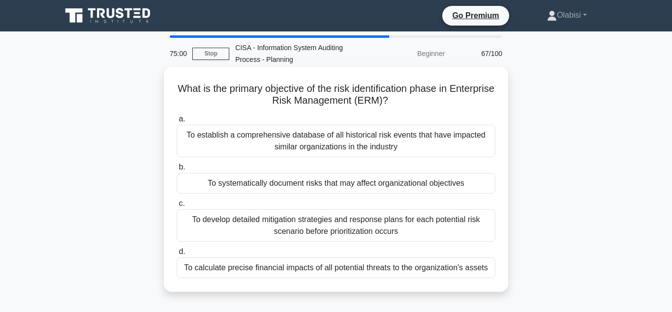
click at [276, 184] on div "To systematically document risks that may affect organizational objectives" at bounding box center [336, 183] width 319 height 21
click at [177, 171] on input "b. To systematically document risks that may affect organizational objectives" at bounding box center [177, 167] width 0 height 6
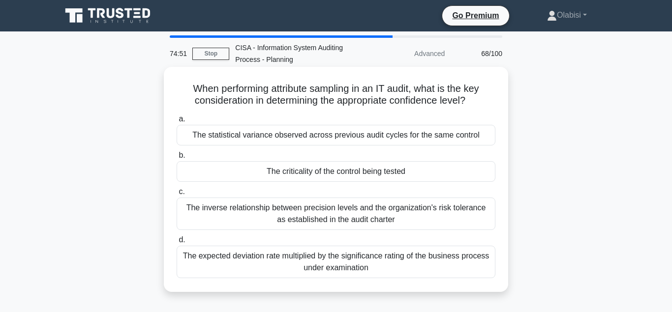
click at [293, 173] on div "The criticality of the control being tested" at bounding box center [336, 171] width 319 height 21
click at [177, 159] on input "b. The criticality of the control being tested" at bounding box center [177, 155] width 0 height 6
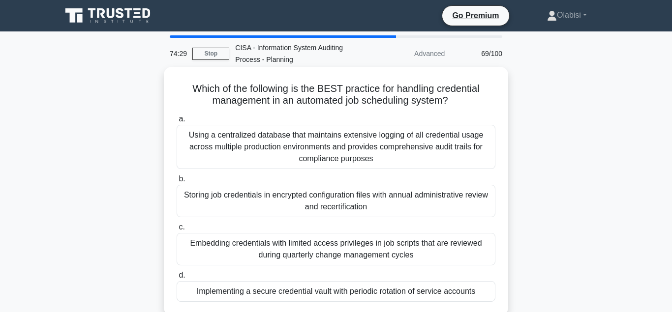
click at [262, 293] on div "Implementing a secure credential vault with periodic rotation of service accoun…" at bounding box center [336, 291] width 319 height 21
click at [177, 279] on input "d. Implementing a secure credential vault with periodic rotation of service acc…" at bounding box center [177, 275] width 0 height 6
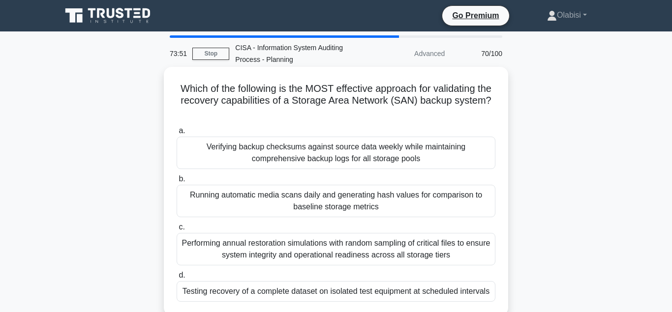
click at [288, 283] on div "Testing recovery of a complete dataset on isolated test equipment at scheduled …" at bounding box center [336, 291] width 319 height 21
click at [177, 279] on input "d. Testing recovery of a complete dataset on isolated test equipment at schedul…" at bounding box center [177, 275] width 0 height 6
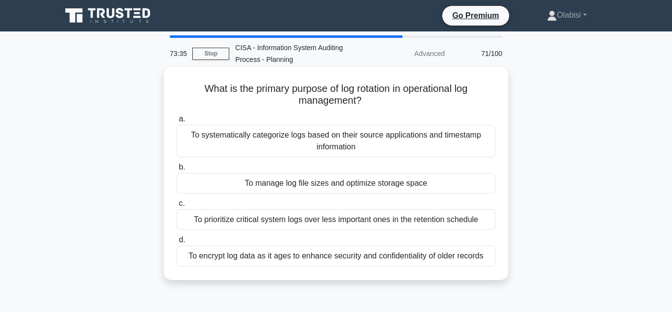
click at [289, 185] on div "To manage log file sizes and optimize storage space" at bounding box center [336, 183] width 319 height 21
click at [177, 171] on input "b. To manage log file sizes and optimize storage space" at bounding box center [177, 167] width 0 height 6
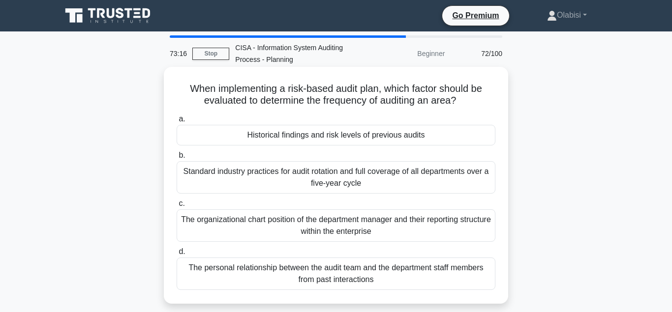
click at [275, 136] on div "Historical findings and risk levels of previous audits" at bounding box center [336, 135] width 319 height 21
click at [177, 122] on input "a. Historical findings and risk levels of previous audits" at bounding box center [177, 119] width 0 height 6
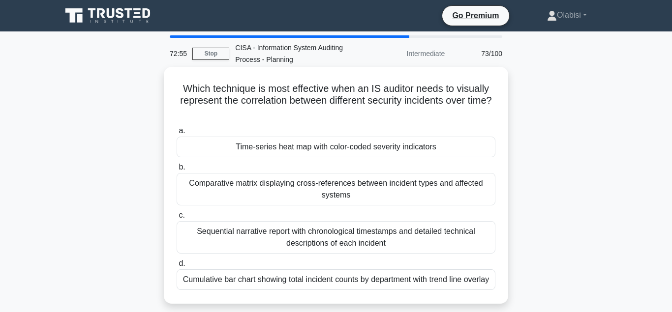
click at [284, 147] on div "Time-series heat map with color-coded severity indicators" at bounding box center [336, 147] width 319 height 21
click at [177, 134] on input "a. Time-series heat map with color-coded severity indicators" at bounding box center [177, 131] width 0 height 6
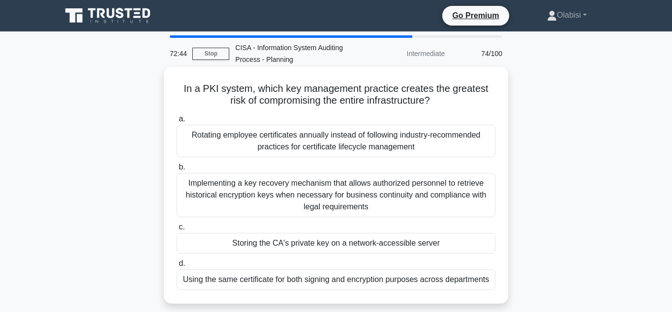
click at [279, 244] on div "Storing the CA's private key on a network-accessible server" at bounding box center [336, 243] width 319 height 21
click at [177, 231] on input "c. Storing the CA's private key on a network-accessible server" at bounding box center [177, 227] width 0 height 6
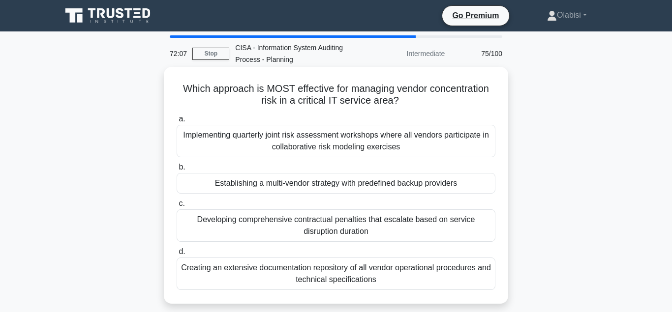
click at [279, 183] on div "Establishing a multi-vendor strategy with predefined backup providers" at bounding box center [336, 183] width 319 height 21
click at [177, 171] on input "b. Establishing a multi-vendor strategy with predefined backup providers" at bounding box center [177, 167] width 0 height 6
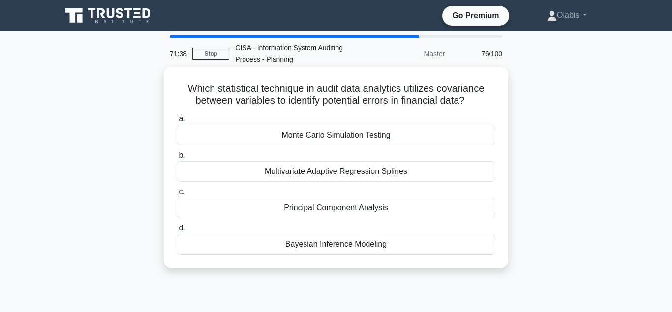
click at [328, 245] on div "Bayesian Inference Modeling" at bounding box center [336, 244] width 319 height 21
click at [177, 232] on input "d. Bayesian Inference Modeling" at bounding box center [177, 228] width 0 height 6
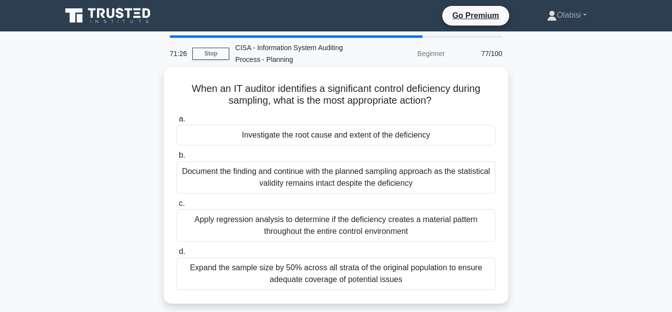
click at [279, 136] on div "Investigate the root cause and extent of the deficiency" at bounding box center [336, 135] width 319 height 21
click at [177, 122] on input "a. Investigate the root cause and extent of the deficiency" at bounding box center [177, 119] width 0 height 6
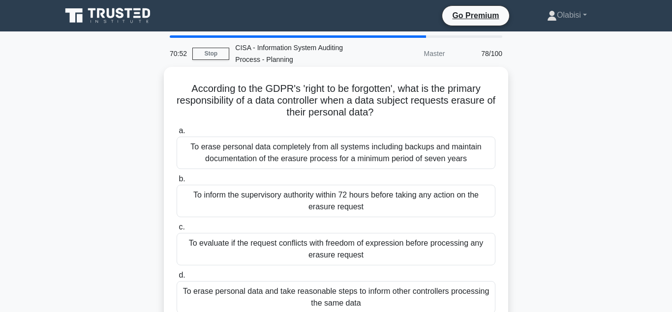
click at [243, 294] on div "To erase personal data and take reasonable steps to inform other controllers pr…" at bounding box center [336, 297] width 319 height 32
click at [177, 279] on input "d. To erase personal data and take reasonable steps to inform other controllers…" at bounding box center [177, 275] width 0 height 6
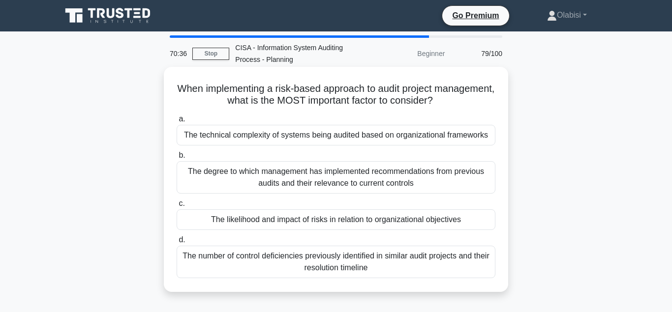
click at [267, 220] on div "The likelihood and impact of risks in relation to organizational objectives" at bounding box center [336, 219] width 319 height 21
click at [177, 207] on input "c. The likelihood and impact of risks in relation to organizational objectives" at bounding box center [177, 204] width 0 height 6
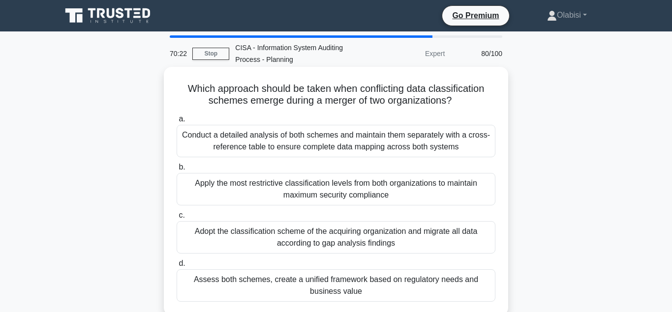
click at [257, 282] on div "Assess both schemes, create a unified framework based on regulatory needs and b…" at bounding box center [336, 285] width 319 height 32
click at [177, 267] on input "d. Assess both schemes, create a unified framework based on regulatory needs an…" at bounding box center [177, 264] width 0 height 6
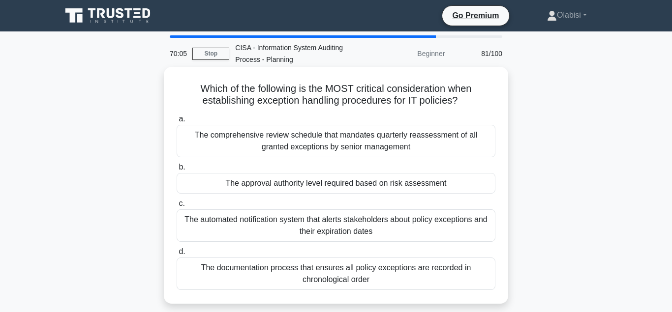
click at [281, 185] on div "The approval authority level required based on risk assessment" at bounding box center [336, 183] width 319 height 21
click at [177, 171] on input "b. The approval authority level required based on risk assessment" at bounding box center [177, 167] width 0 height 6
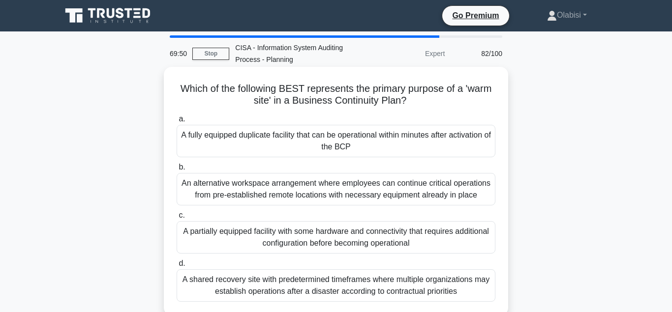
click at [267, 135] on div "A fully equipped duplicate facility that can be operational within minutes afte…" at bounding box center [336, 141] width 319 height 32
click at [177, 122] on input "a. A fully equipped duplicate facility that can be operational within minutes a…" at bounding box center [177, 119] width 0 height 6
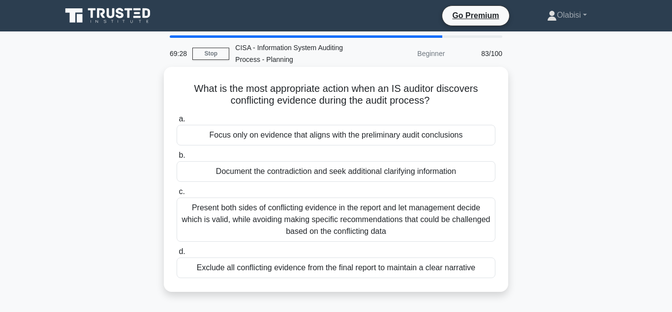
click at [259, 173] on div "Document the contradiction and seek additional clarifying information" at bounding box center [336, 171] width 319 height 21
click at [177, 159] on input "b. Document the contradiction and seek additional clarifying information" at bounding box center [177, 155] width 0 height 6
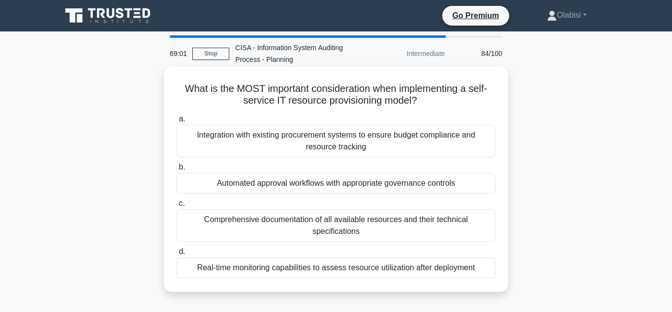
click at [283, 268] on div "Real-time monitoring capabilities to assess resource utilization after deployme…" at bounding box center [336, 268] width 319 height 21
click at [177, 255] on input "d. Real-time monitoring capabilities to assess resource utilization after deplo…" at bounding box center [177, 252] width 0 height 6
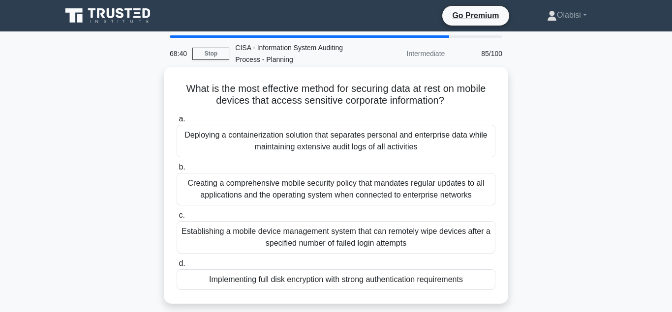
click at [308, 282] on div "Implementing full disk encryption with strong authentication requirements" at bounding box center [336, 279] width 319 height 21
click at [177, 267] on input "d. Implementing full disk encryption with strong authentication requirements" at bounding box center [177, 264] width 0 height 6
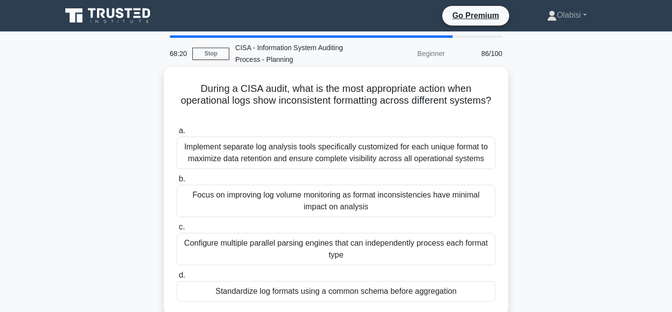
click at [287, 292] on div "Standardize log formats using a common schema before aggregation" at bounding box center [336, 291] width 319 height 21
click at [177, 279] on input "d. Standardize log formats using a common schema before aggregation" at bounding box center [177, 275] width 0 height 6
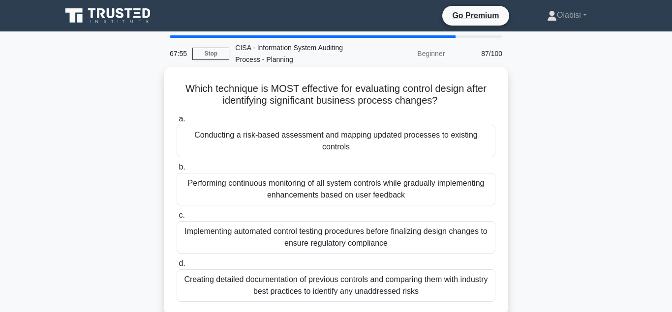
click at [305, 138] on div "Conducting a risk-based assessment and mapping updated processes to existing co…" at bounding box center [336, 141] width 319 height 32
click at [177, 122] on input "a. Conducting a risk-based assessment and mapping updated processes to existing…" at bounding box center [177, 119] width 0 height 6
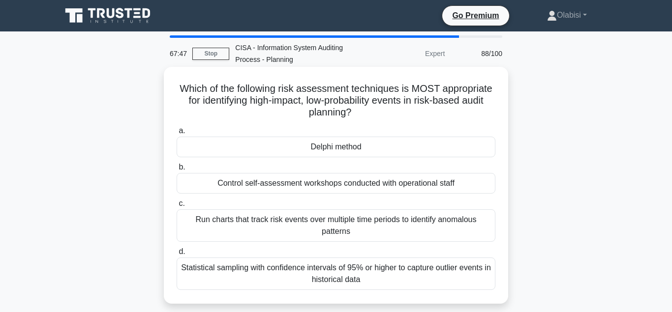
click at [326, 148] on div "Delphi method" at bounding box center [336, 147] width 319 height 21
click at [177, 134] on input "a. Delphi method" at bounding box center [177, 131] width 0 height 6
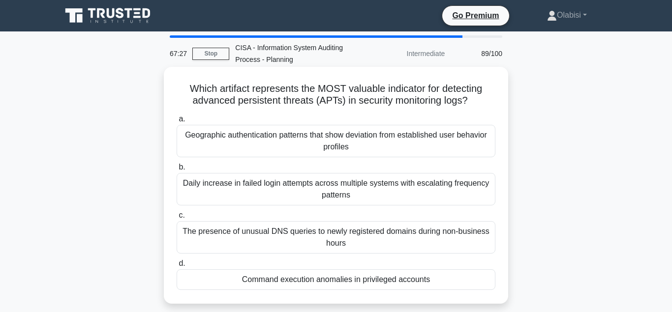
click at [272, 187] on div "Daily increase in failed login attempts across multiple systems with escalating…" at bounding box center [336, 189] width 319 height 32
click at [177, 171] on input "b. Daily increase in failed login attempts across multiple systems with escalat…" at bounding box center [177, 167] width 0 height 6
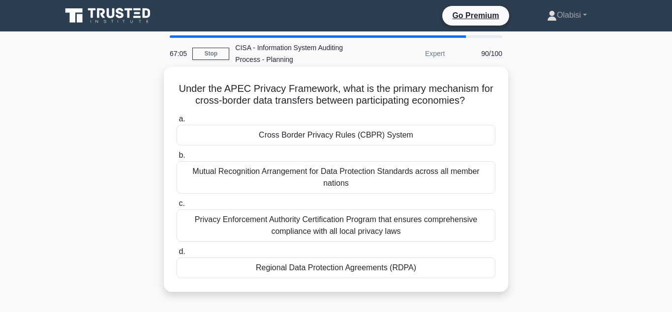
click at [303, 138] on div "Cross Border Privacy Rules (CBPR) System" at bounding box center [336, 135] width 319 height 21
click at [177, 122] on input "a. Cross Border Privacy Rules (CBPR) System" at bounding box center [177, 119] width 0 height 6
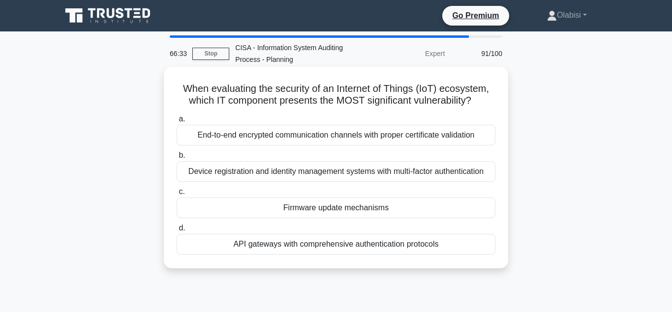
click at [325, 210] on div "Firmware update mechanisms" at bounding box center [336, 208] width 319 height 21
click at [177, 195] on input "c. Firmware update mechanisms" at bounding box center [177, 192] width 0 height 6
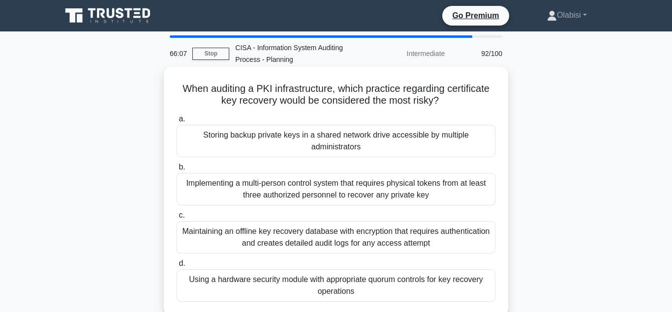
click at [259, 137] on div "Storing backup private keys in a shared network drive accessible by multiple ad…" at bounding box center [336, 141] width 319 height 32
click at [177, 122] on input "a. Storing backup private keys in a shared network drive accessible by multiple…" at bounding box center [177, 119] width 0 height 6
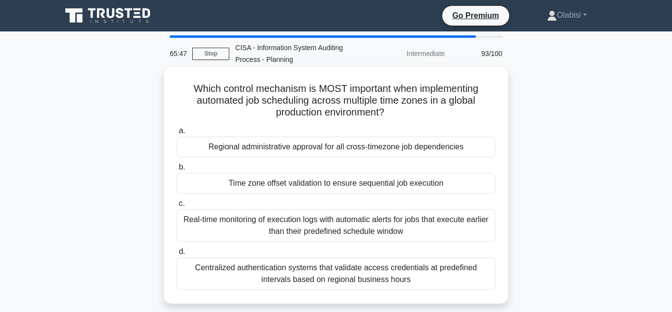
click at [281, 148] on div "Regional administrative approval for all cross-timezone job dependencies" at bounding box center [336, 147] width 319 height 21
click at [177, 134] on input "a. Regional administrative approval for all cross-timezone job dependencies" at bounding box center [177, 131] width 0 height 6
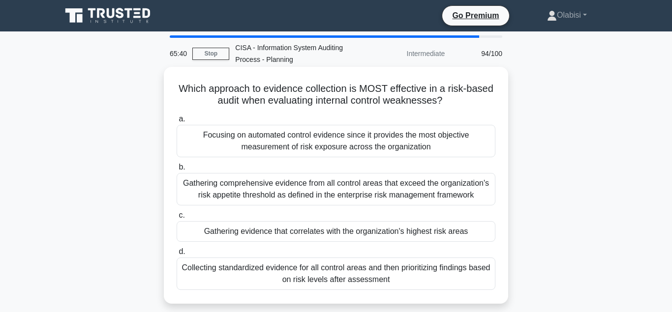
click at [250, 234] on div "Gathering evidence that correlates with the organization's highest risk areas" at bounding box center [336, 231] width 319 height 21
click at [177, 219] on input "c. Gathering evidence that correlates with the organization's highest risk areas" at bounding box center [177, 215] width 0 height 6
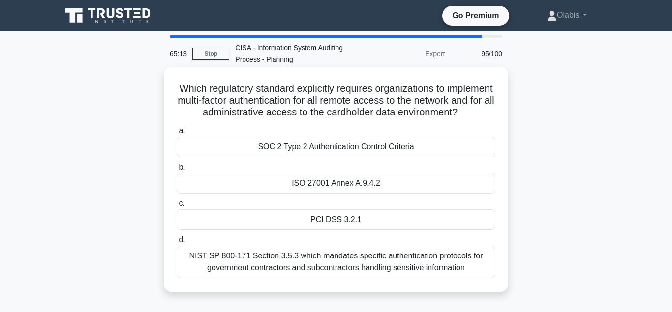
click at [326, 221] on div "PCI DSS 3.2.1" at bounding box center [336, 219] width 319 height 21
click at [177, 207] on input "c. PCI DSS 3.2.1" at bounding box center [177, 204] width 0 height 6
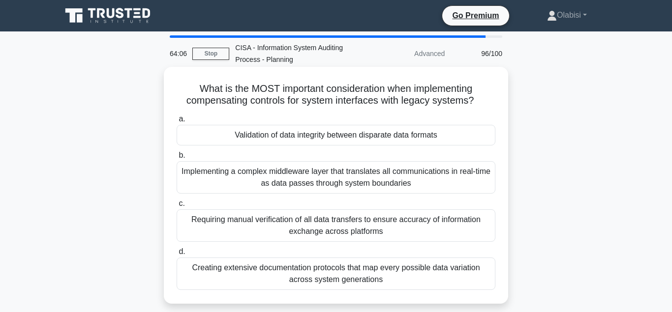
click at [279, 137] on div "Validation of data integrity between disparate data formats" at bounding box center [336, 135] width 319 height 21
click at [177, 122] on input "a. Validation of data integrity between disparate data formats" at bounding box center [177, 119] width 0 height 6
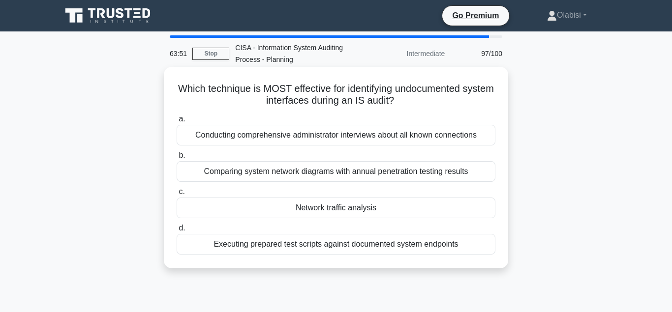
click at [337, 208] on div "Network traffic analysis" at bounding box center [336, 208] width 319 height 21
click at [177, 195] on input "c. Network traffic analysis" at bounding box center [177, 192] width 0 height 6
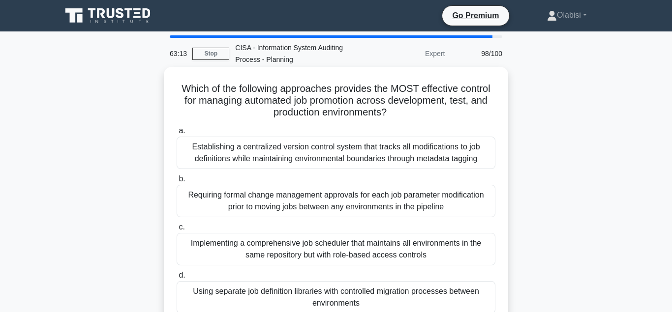
click at [282, 294] on div "Using separate job definition libraries with controlled migration processes bet…" at bounding box center [336, 297] width 319 height 32
click at [177, 279] on input "d. Using separate job definition libraries with controlled migration processes …" at bounding box center [177, 275] width 0 height 6
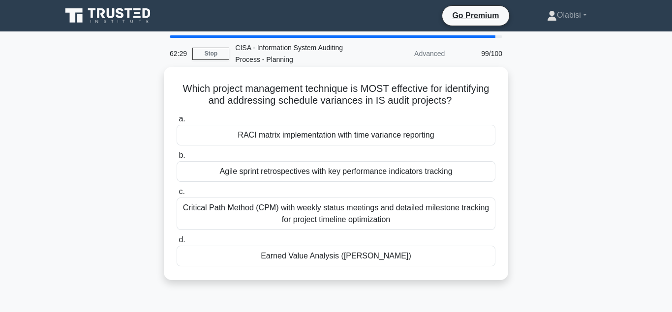
click at [315, 255] on div "Earned Value Analysis (EVA)" at bounding box center [336, 256] width 319 height 21
click at [177, 243] on input "d. Earned Value Analysis (EVA)" at bounding box center [177, 240] width 0 height 6
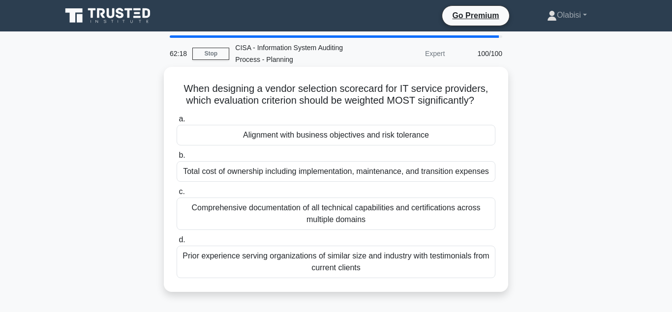
click at [286, 136] on div "Alignment with business objectives and risk tolerance" at bounding box center [336, 135] width 319 height 21
click at [177, 122] on input "a. Alignment with business objectives and risk tolerance" at bounding box center [177, 119] width 0 height 6
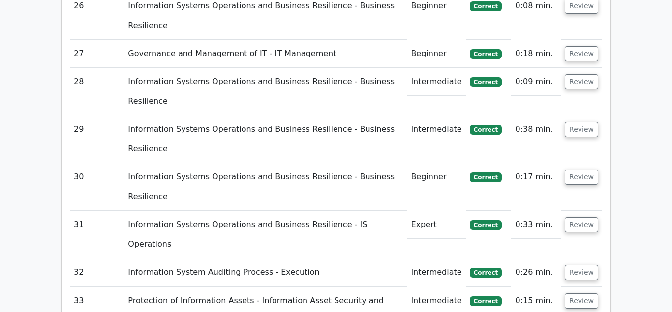
scroll to position [2432, 0]
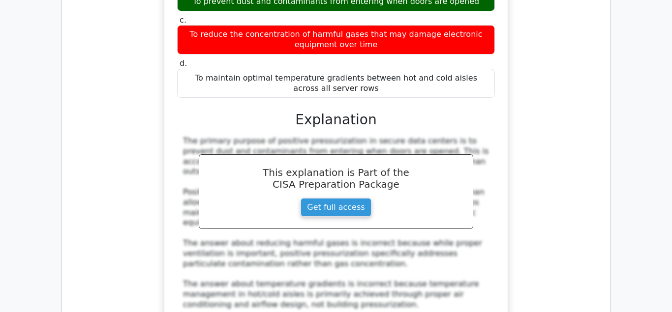
scroll to position [3199, 0]
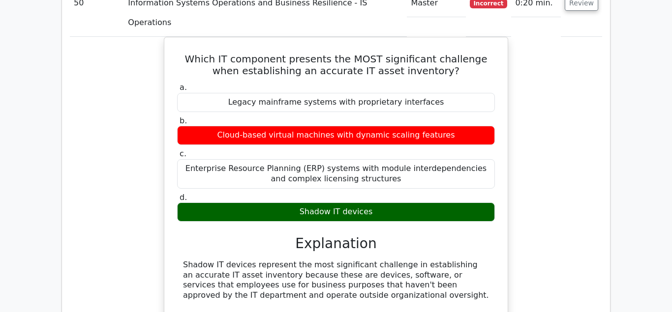
scroll to position [3942, 0]
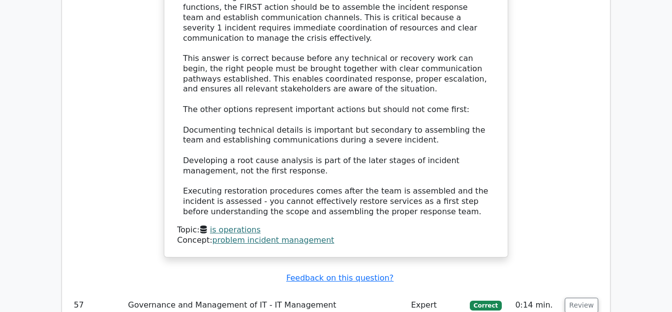
scroll to position [4945, 0]
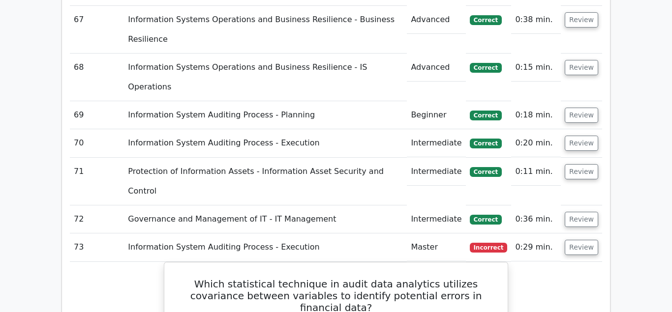
scroll to position [5597, 0]
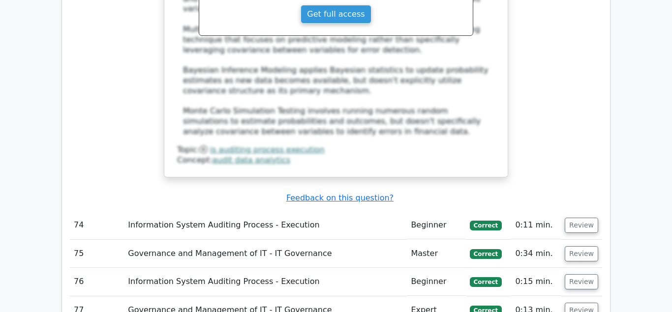
scroll to position [6199, 0]
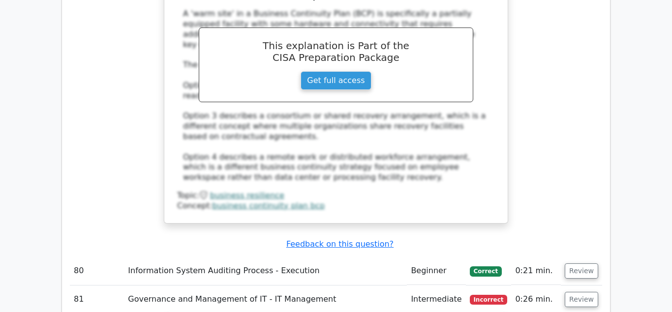
scroll to position [6851, 0]
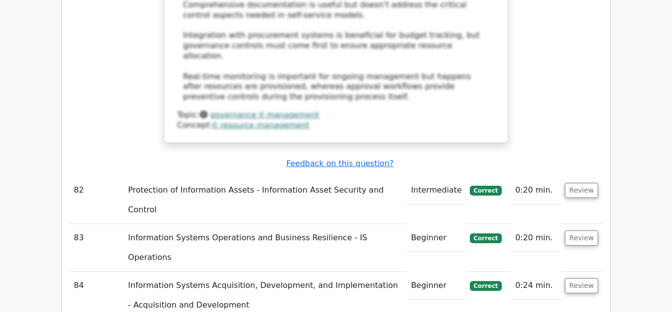
scroll to position [7504, 0]
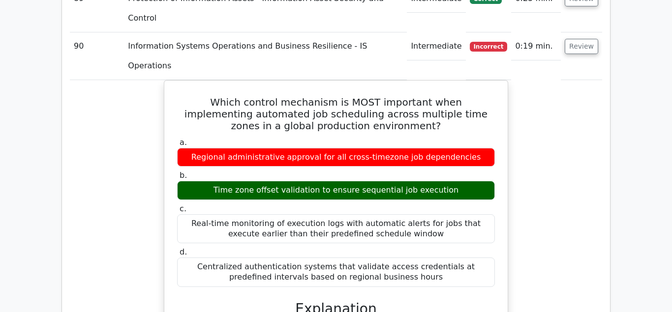
scroll to position [8591, 0]
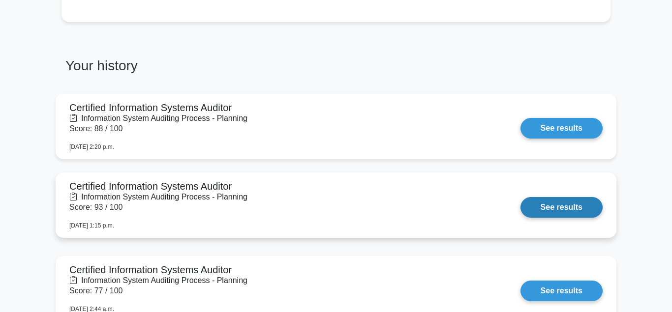
scroll to position [702, 0]
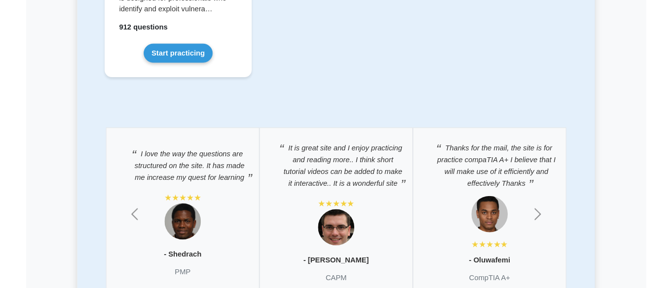
scroll to position [2408, 0]
